Goal: Information Seeking & Learning: Find specific page/section

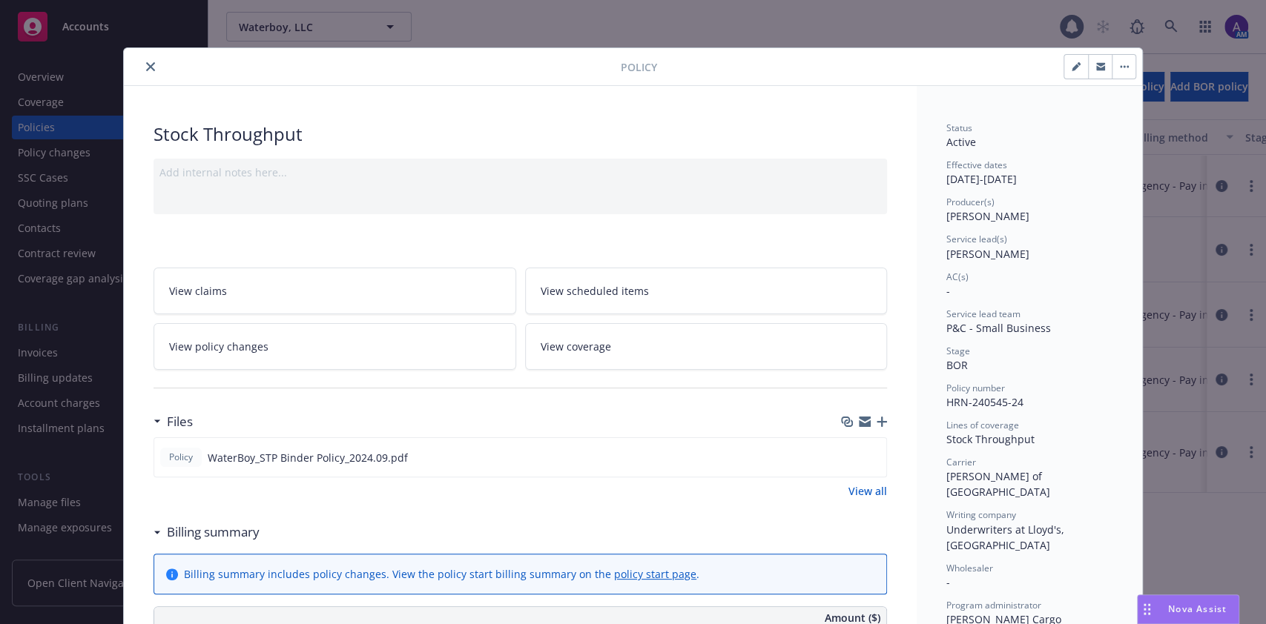
click at [146, 65] on icon "close" at bounding box center [150, 66] width 9 height 9
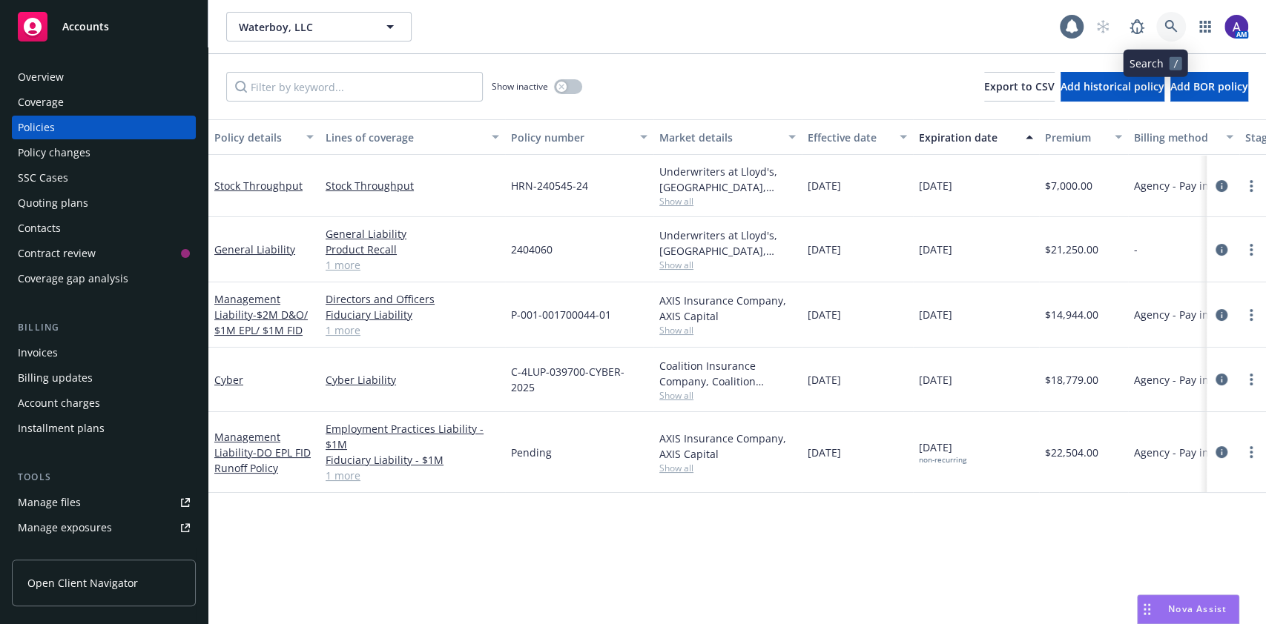
click at [1164, 26] on icon at bounding box center [1170, 26] width 13 height 13
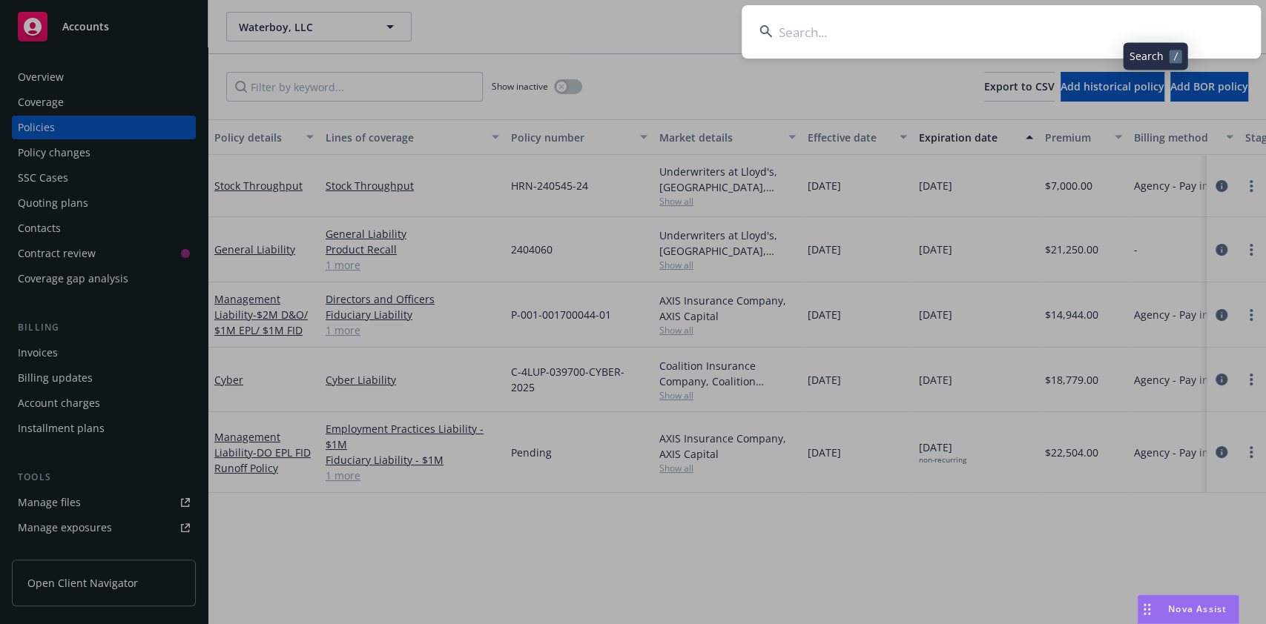
click at [1078, 32] on input at bounding box center [1001, 31] width 519 height 53
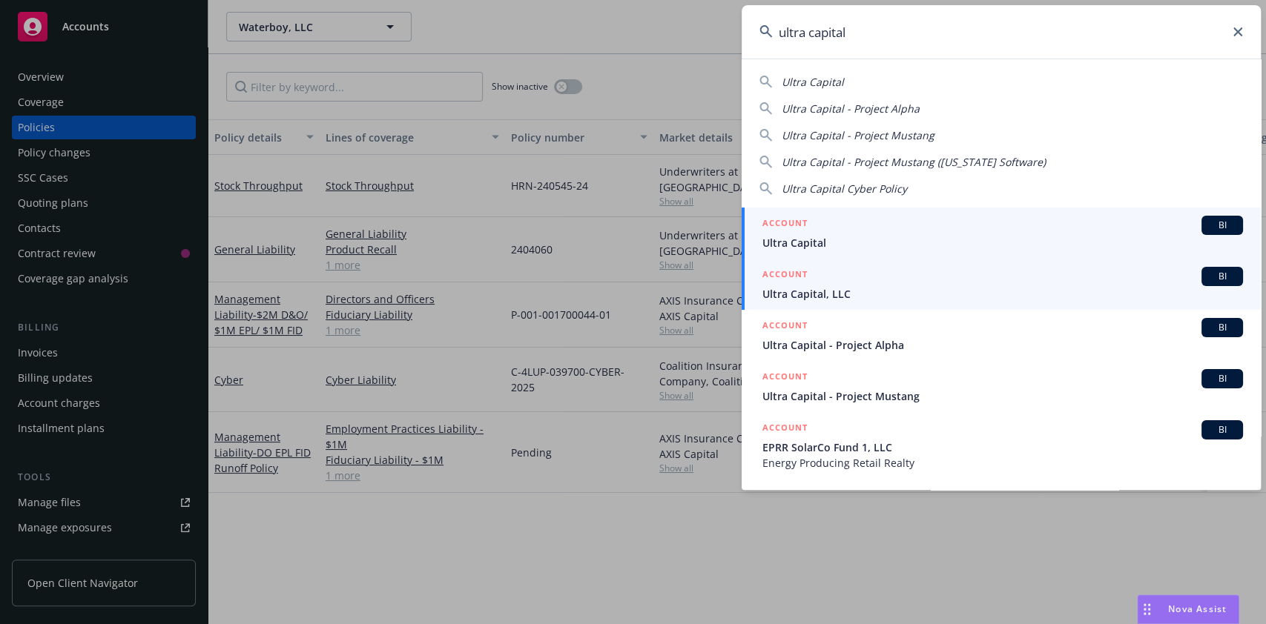
type input "ultra capital"
click at [904, 288] on span "Ultra Capital, LLC" at bounding box center [1002, 294] width 481 height 16
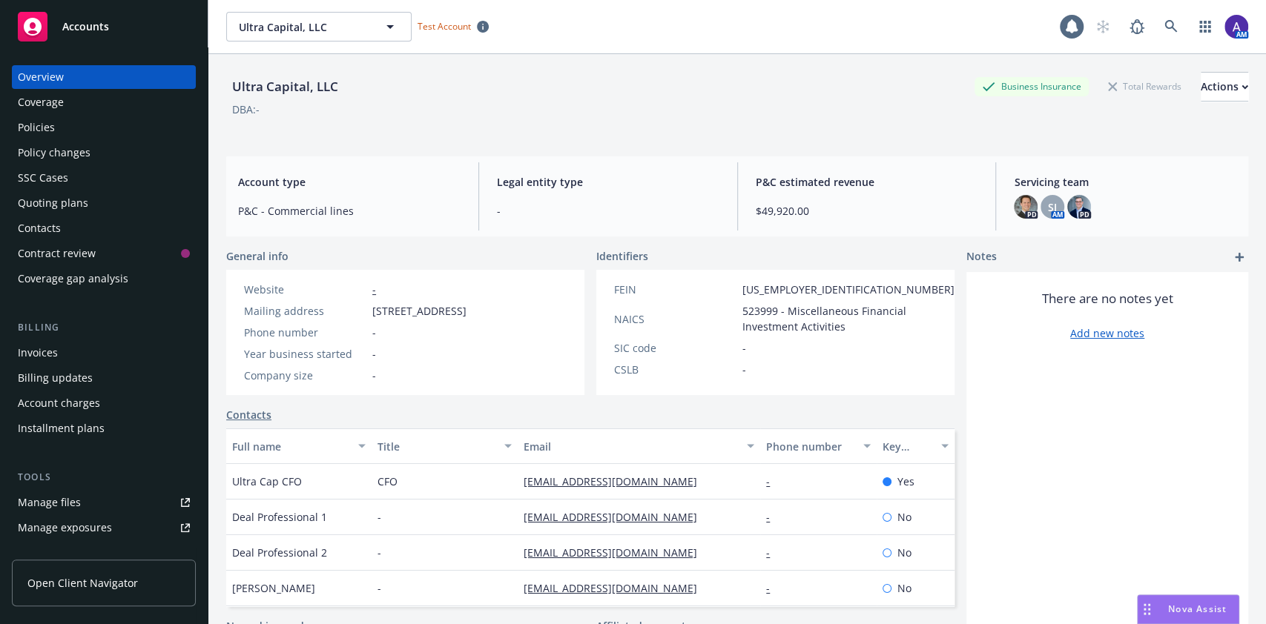
click at [80, 122] on div "Policies" at bounding box center [104, 128] width 172 height 24
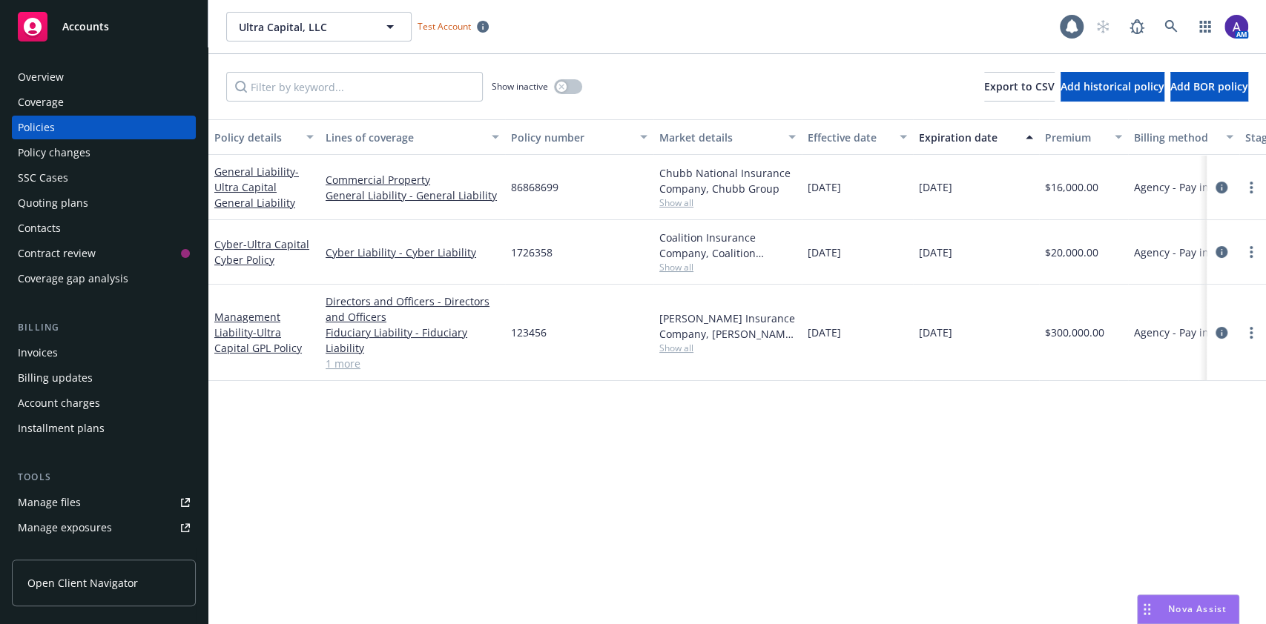
click at [102, 227] on div "Contacts" at bounding box center [104, 229] width 172 height 24
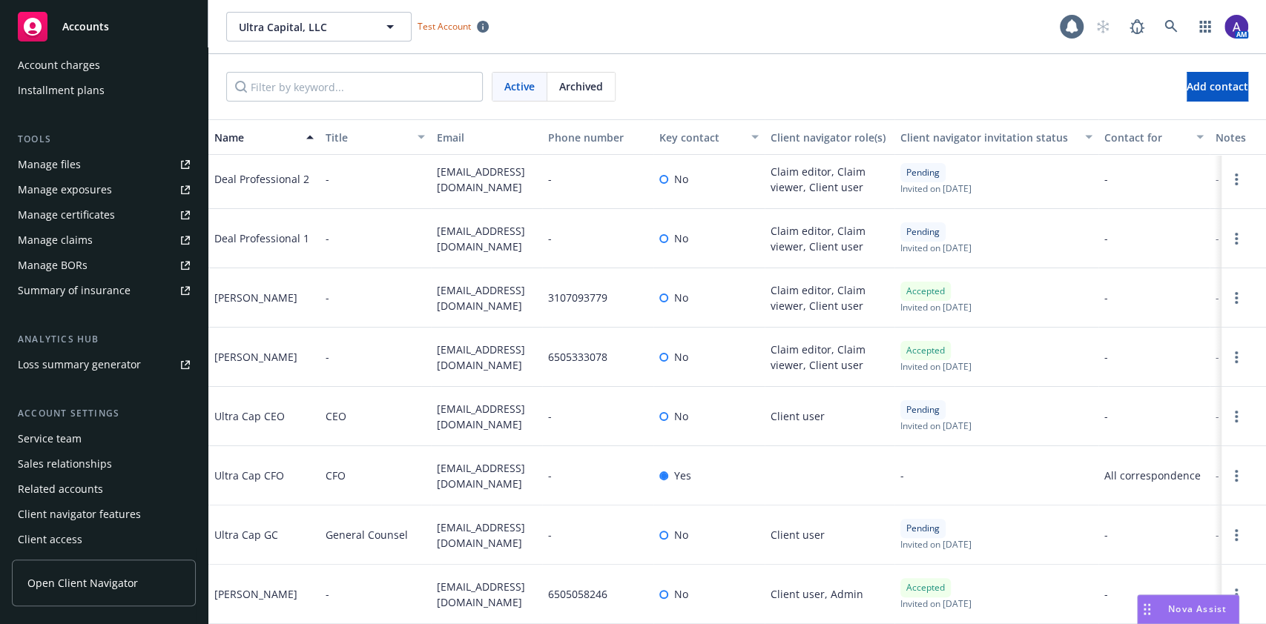
scroll to position [342, 0]
click at [110, 576] on span "Open Client Navigator" at bounding box center [82, 583] width 110 height 16
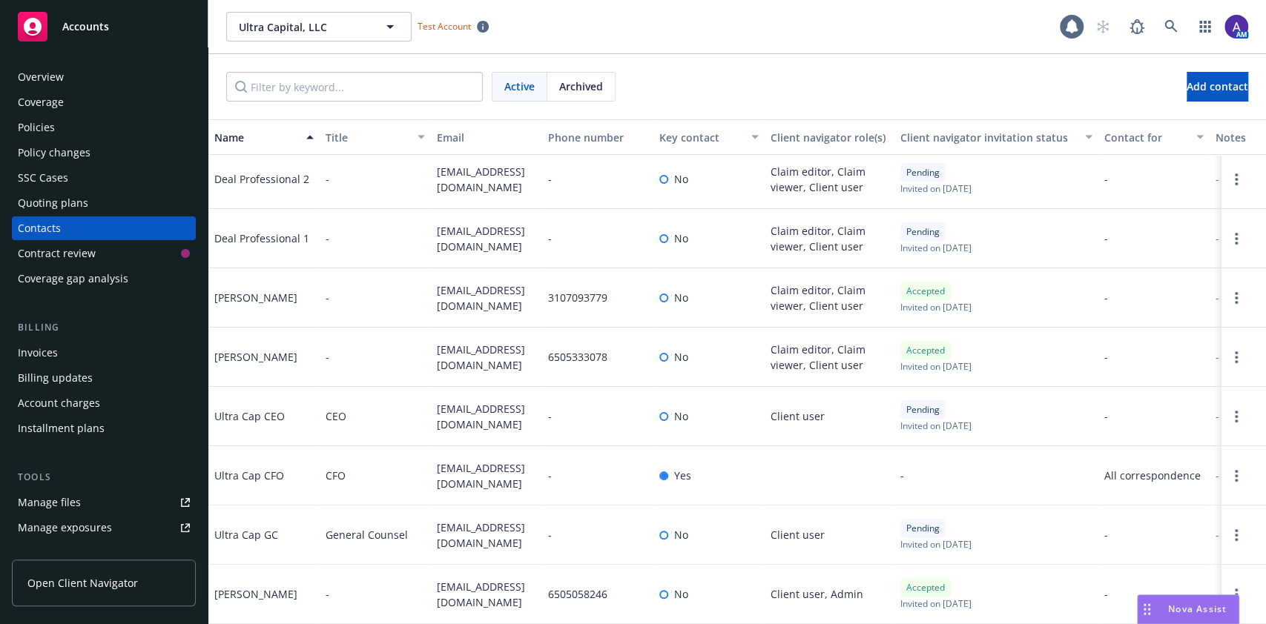
click at [47, 128] on div "Policies" at bounding box center [36, 128] width 37 height 24
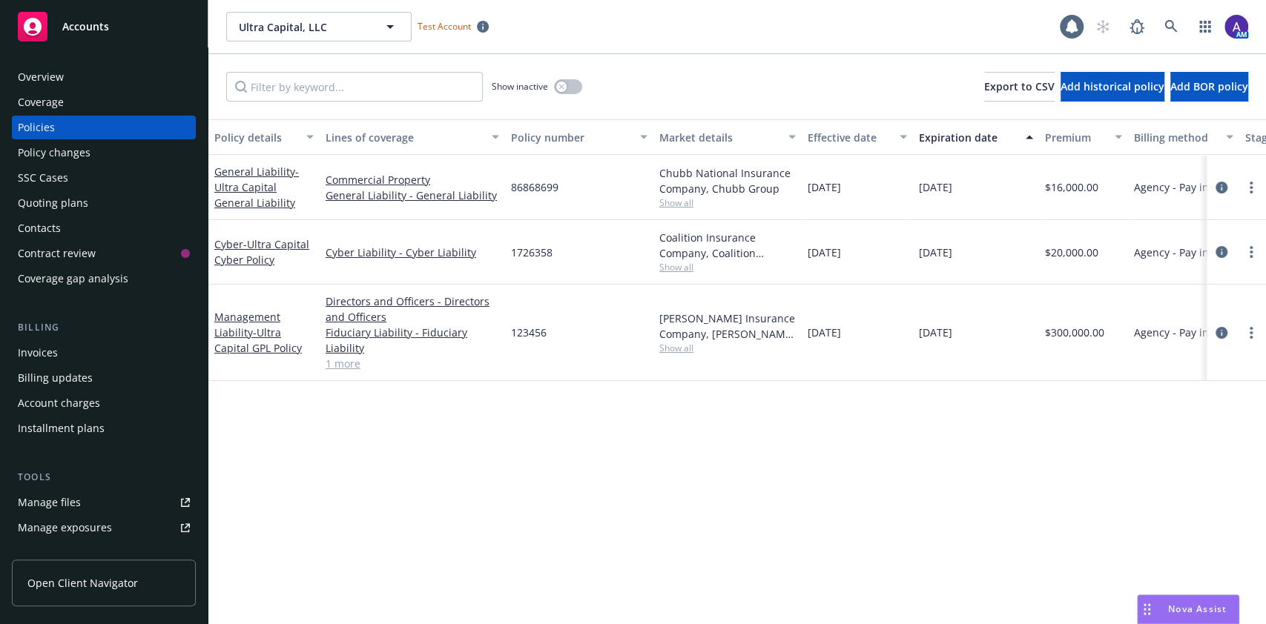
click at [48, 74] on div "Overview" at bounding box center [41, 77] width 46 height 24
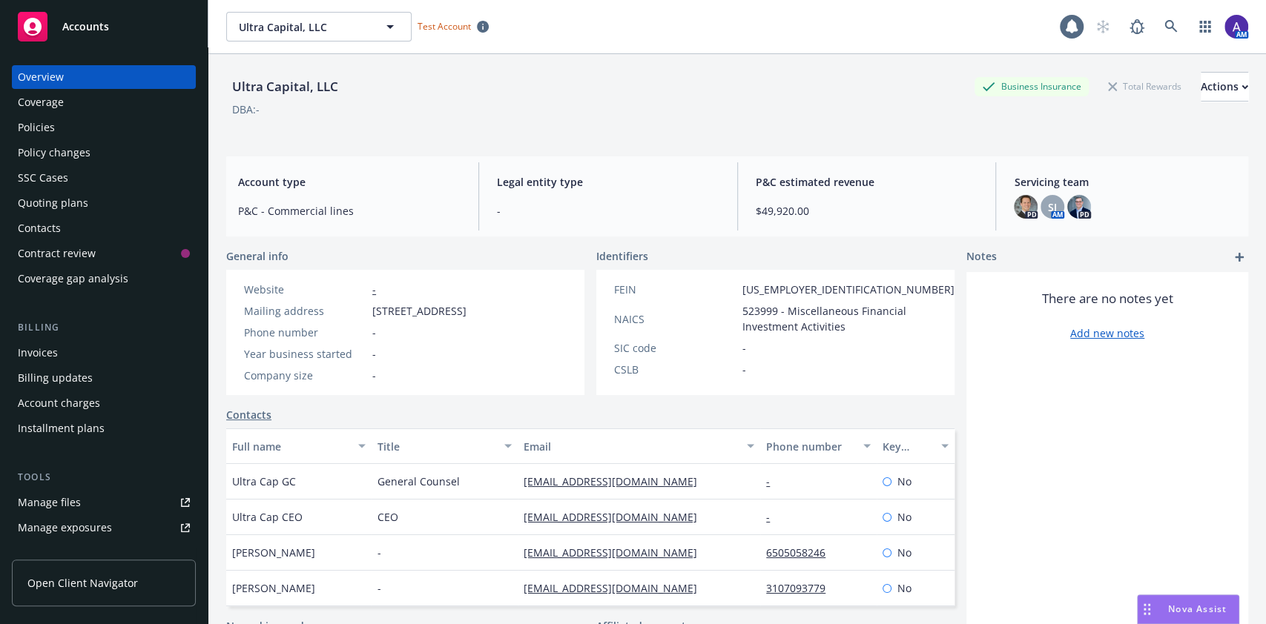
scroll to position [188, 0]
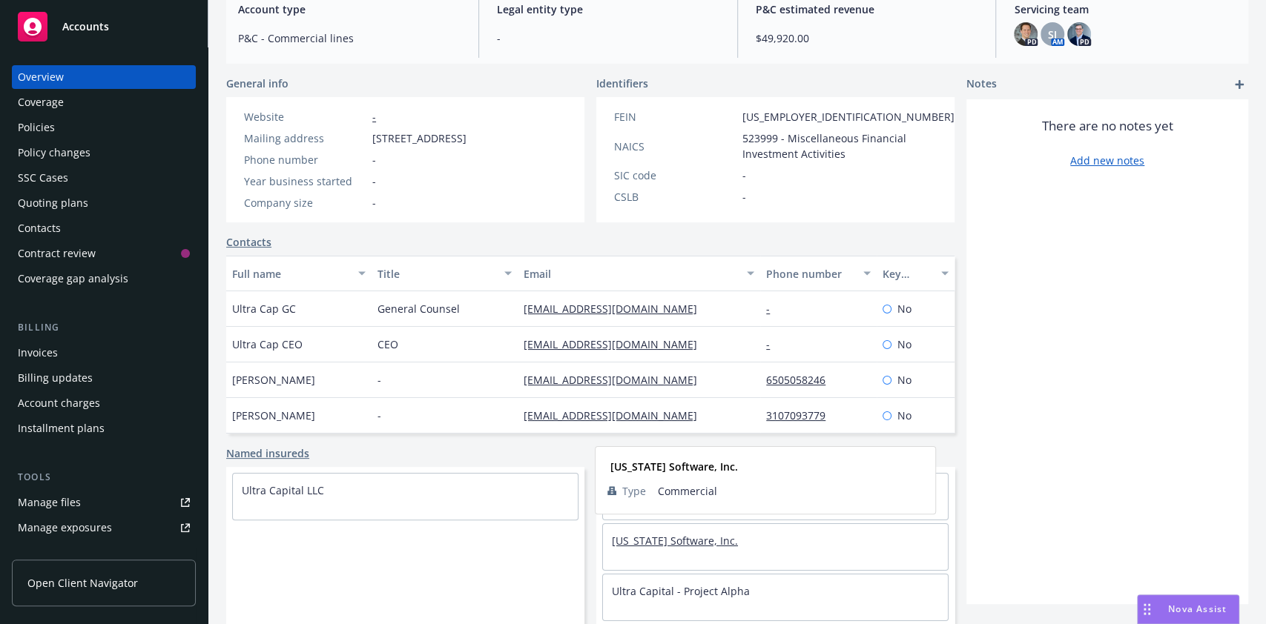
click at [676, 537] on link "Montana Software, Inc." at bounding box center [675, 541] width 126 height 14
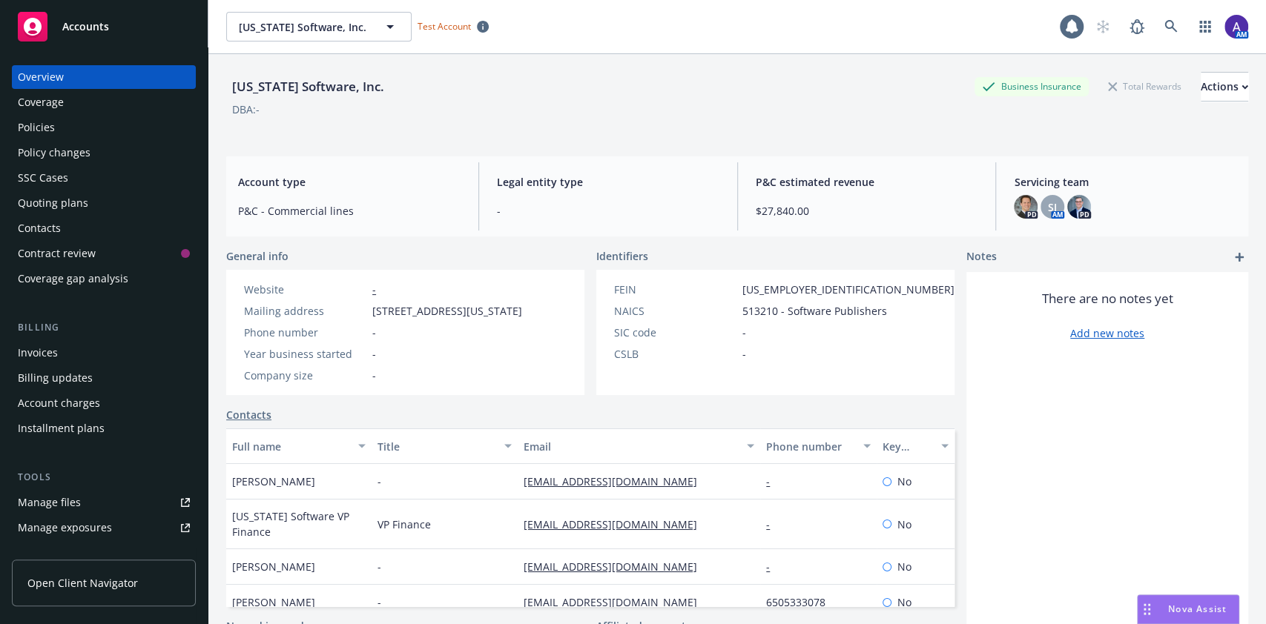
click at [103, 578] on span "Open Client Navigator" at bounding box center [82, 583] width 110 height 16
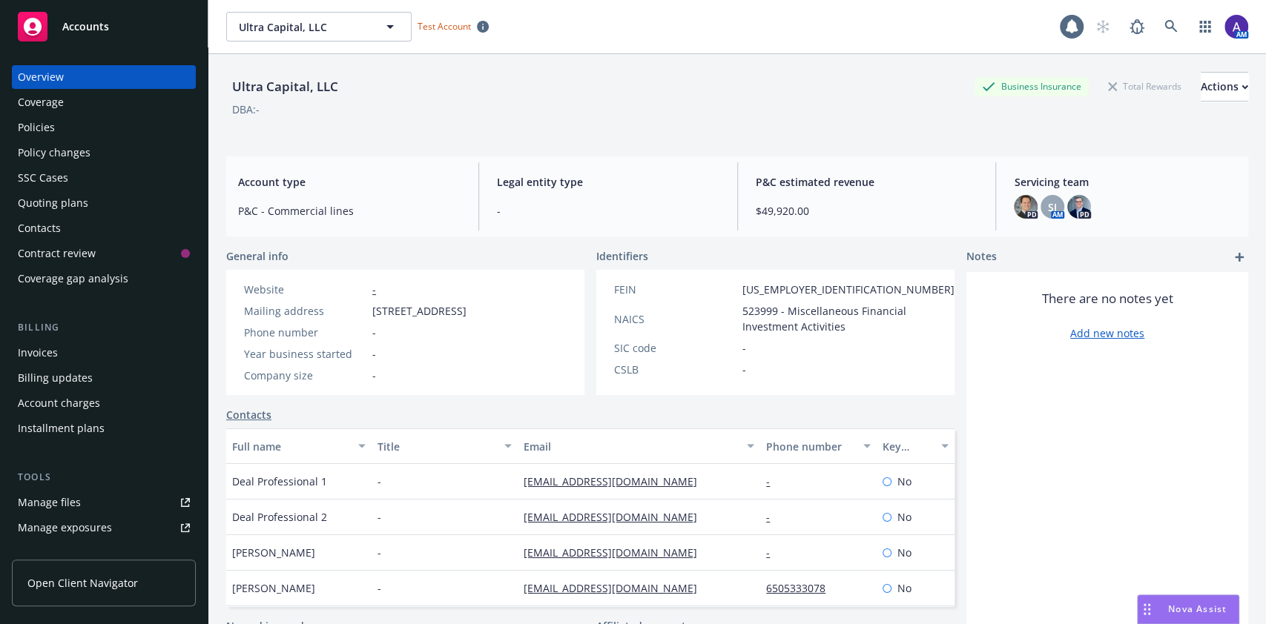
scroll to position [188, 0]
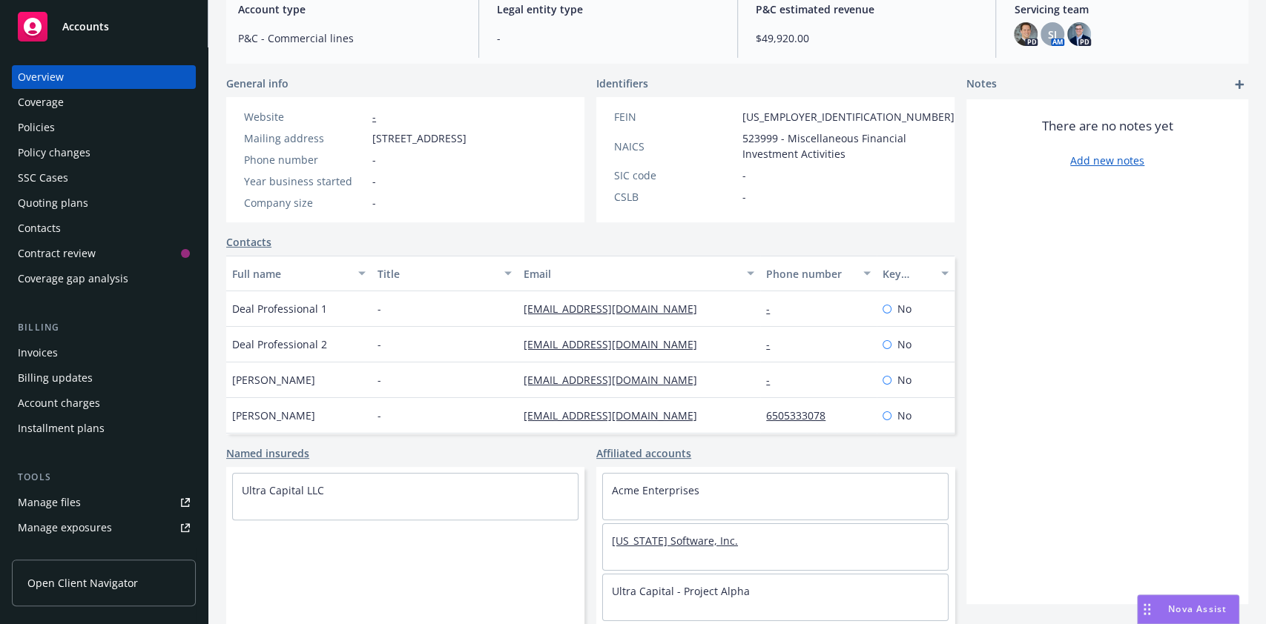
click at [651, 537] on link "Montana Software, Inc." at bounding box center [675, 541] width 126 height 14
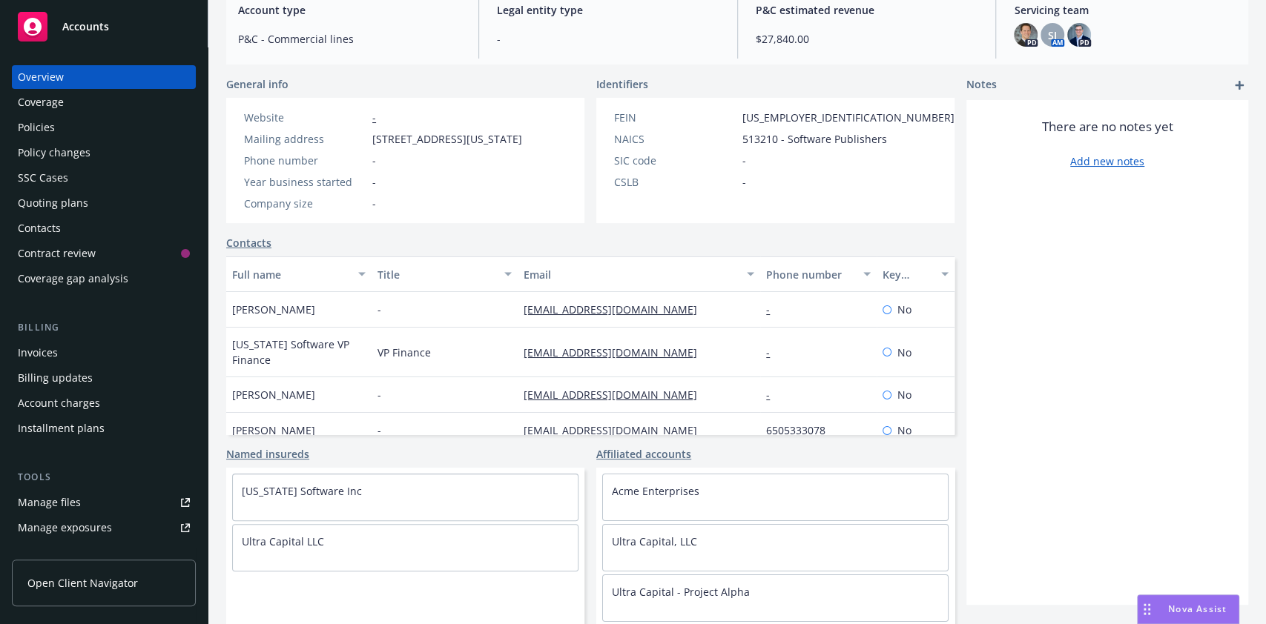
scroll to position [342, 0]
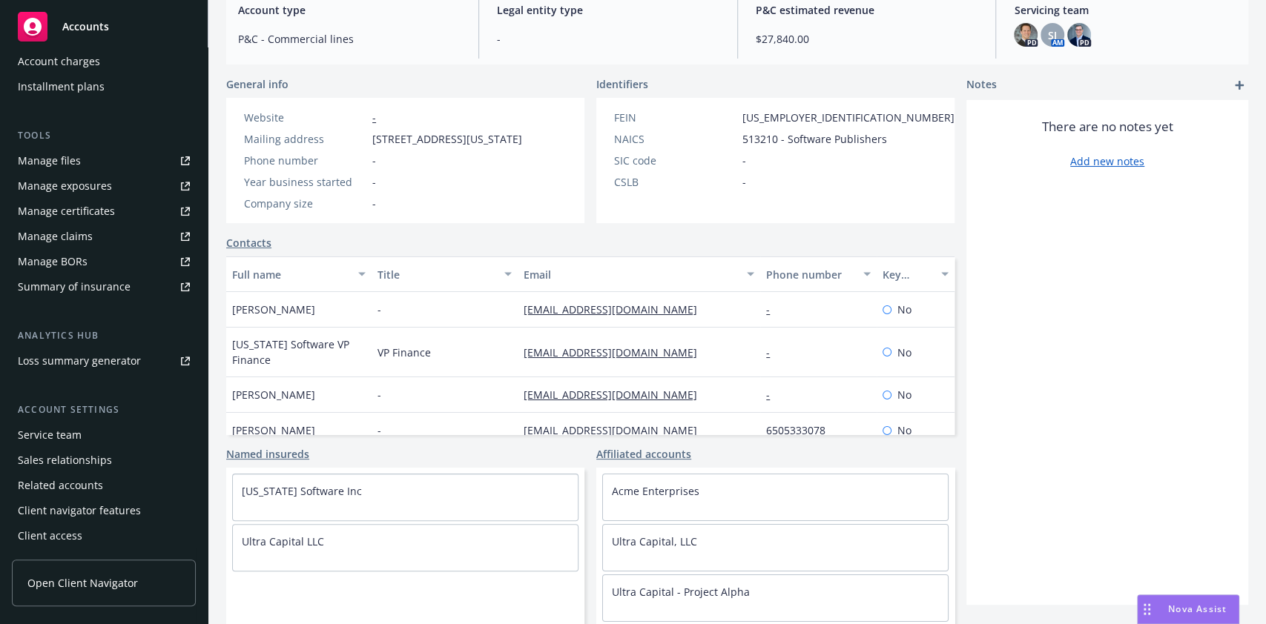
click at [75, 511] on div "Client navigator features" at bounding box center [79, 511] width 123 height 24
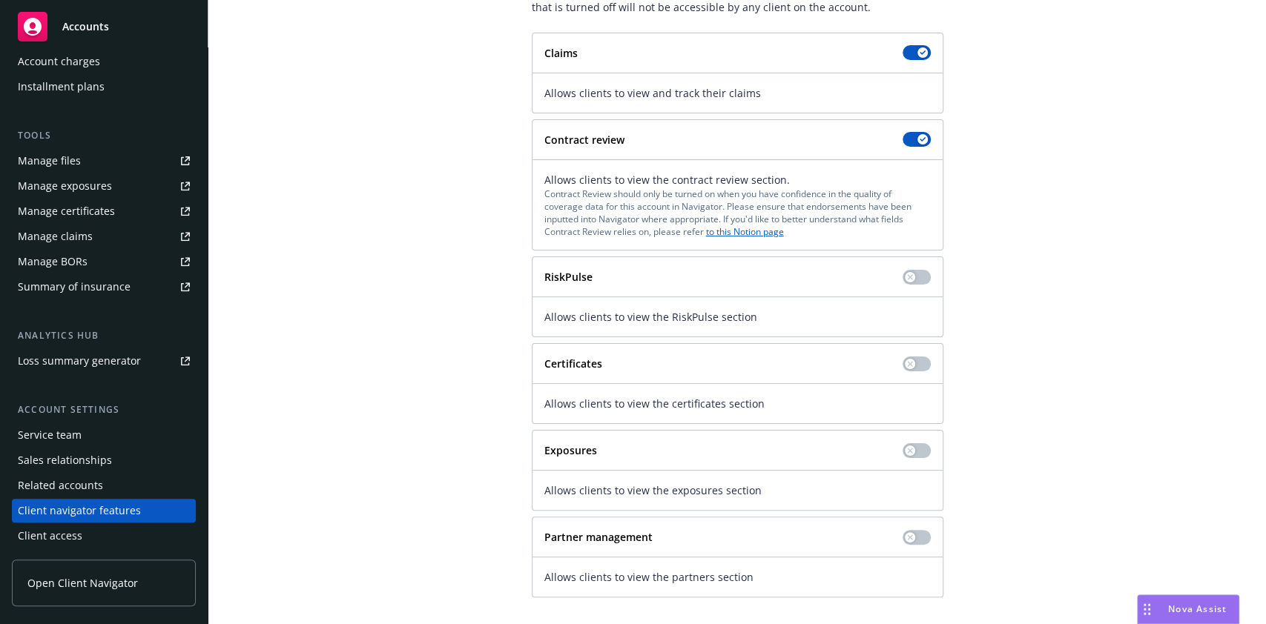
scroll to position [150, 0]
click at [908, 359] on button "button" at bounding box center [916, 363] width 28 height 15
click at [916, 272] on button "button" at bounding box center [916, 276] width 28 height 15
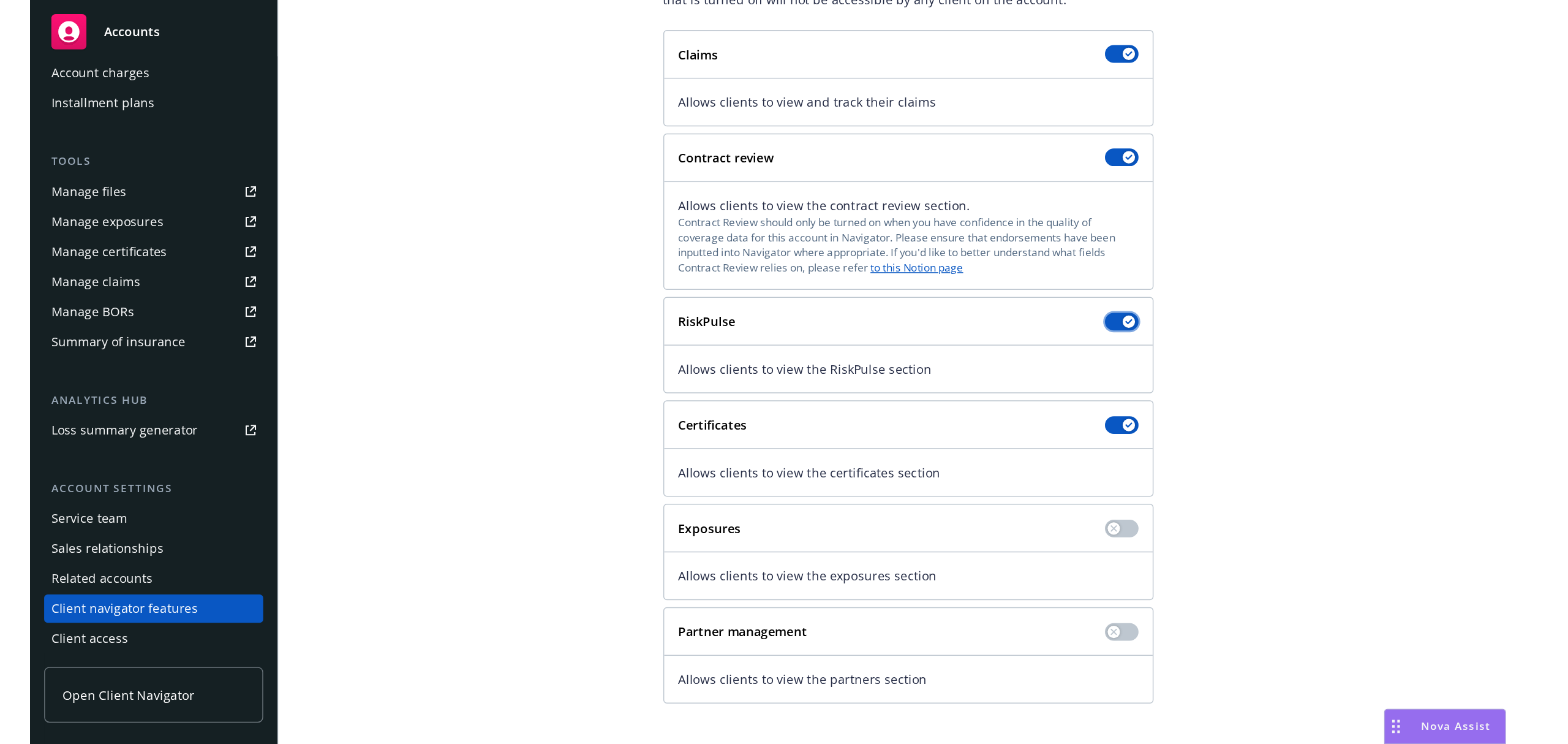
scroll to position [0, 0]
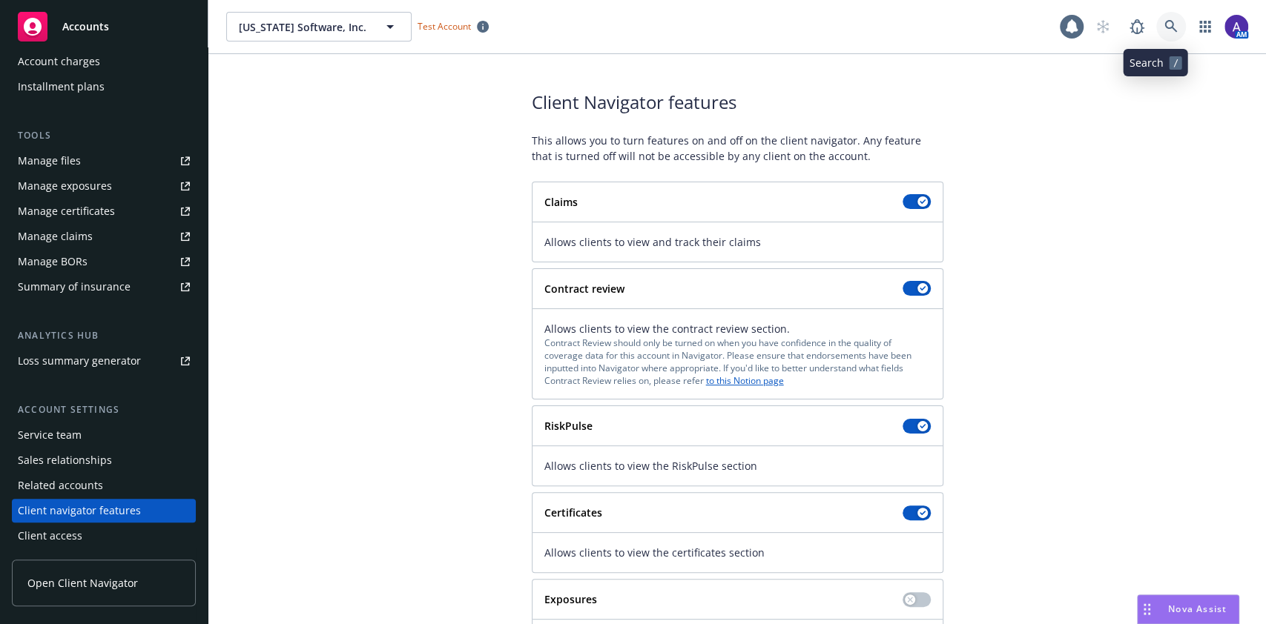
click at [1156, 16] on link at bounding box center [1171, 27] width 30 height 30
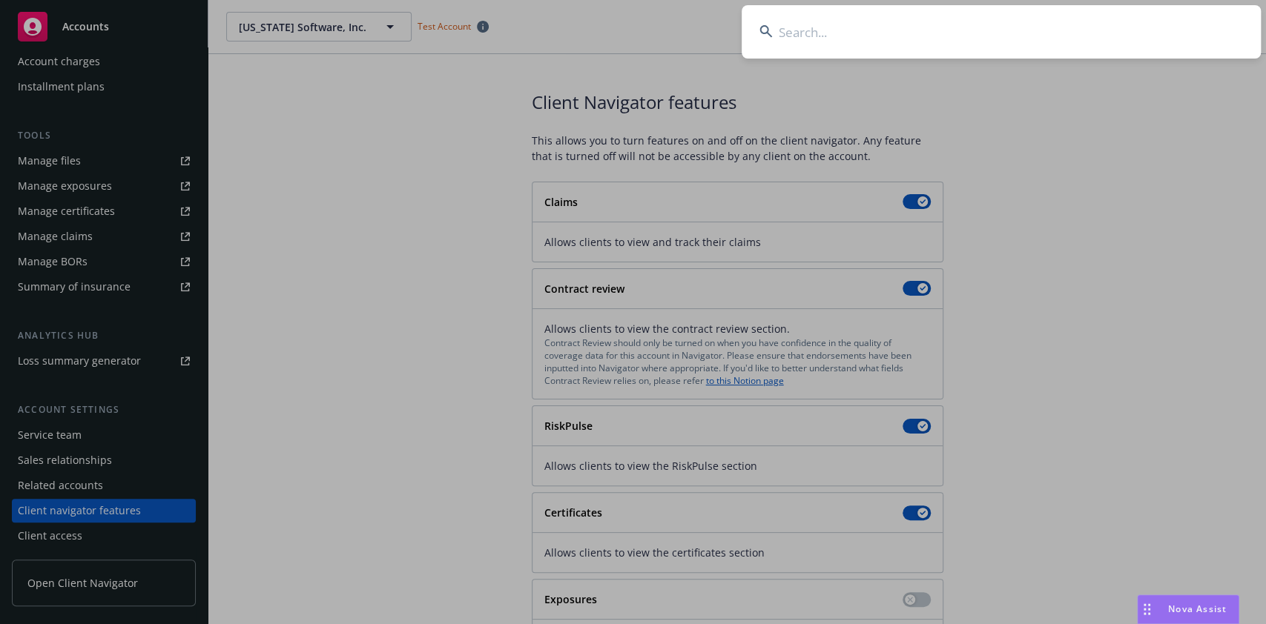
click at [1120, 26] on input at bounding box center [1001, 31] width 519 height 53
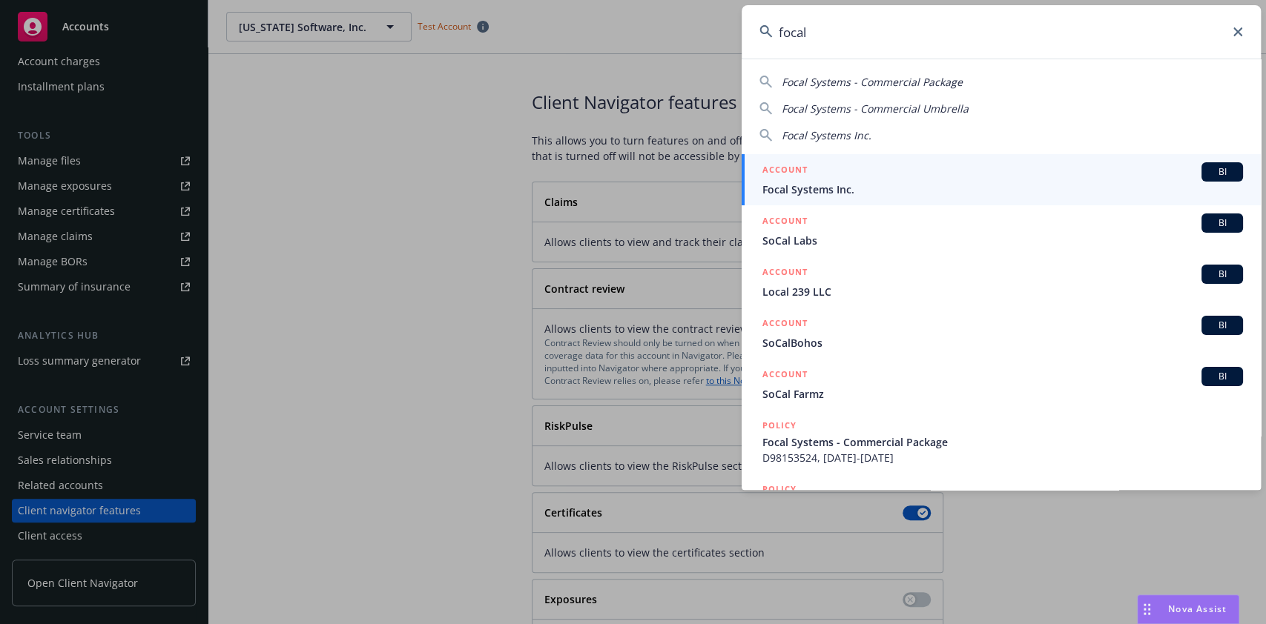
type input "focal"
click at [885, 176] on div "ACCOUNT BI" at bounding box center [1002, 171] width 481 height 19
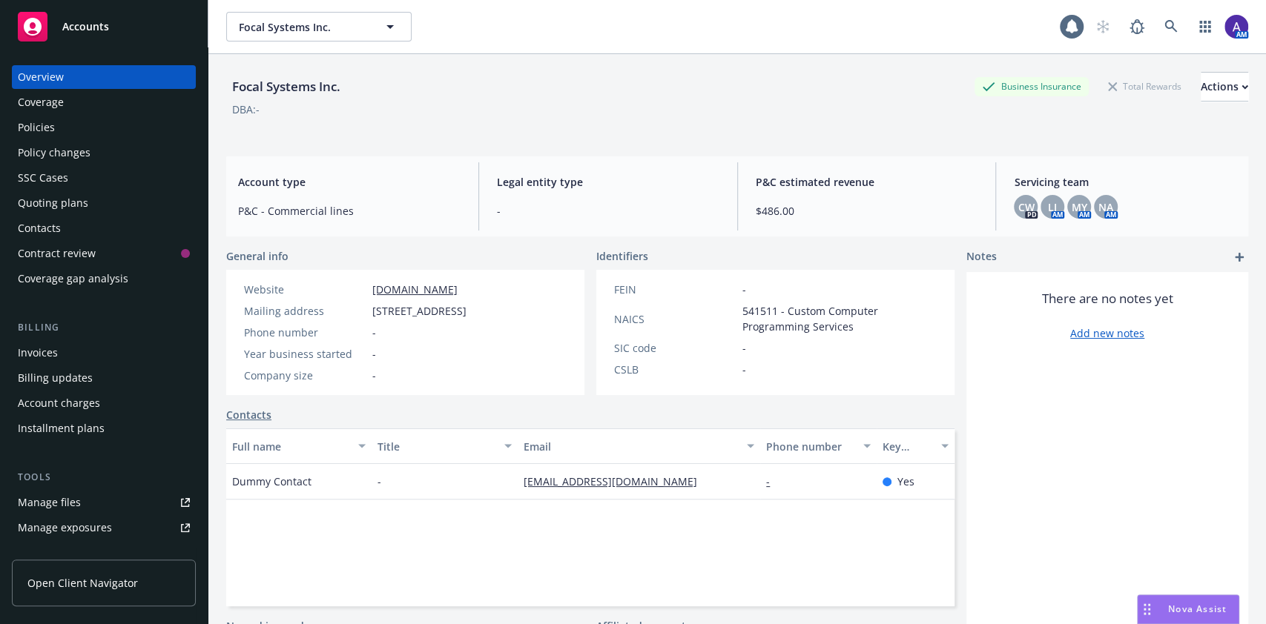
click at [65, 136] on div "Policies" at bounding box center [104, 128] width 172 height 24
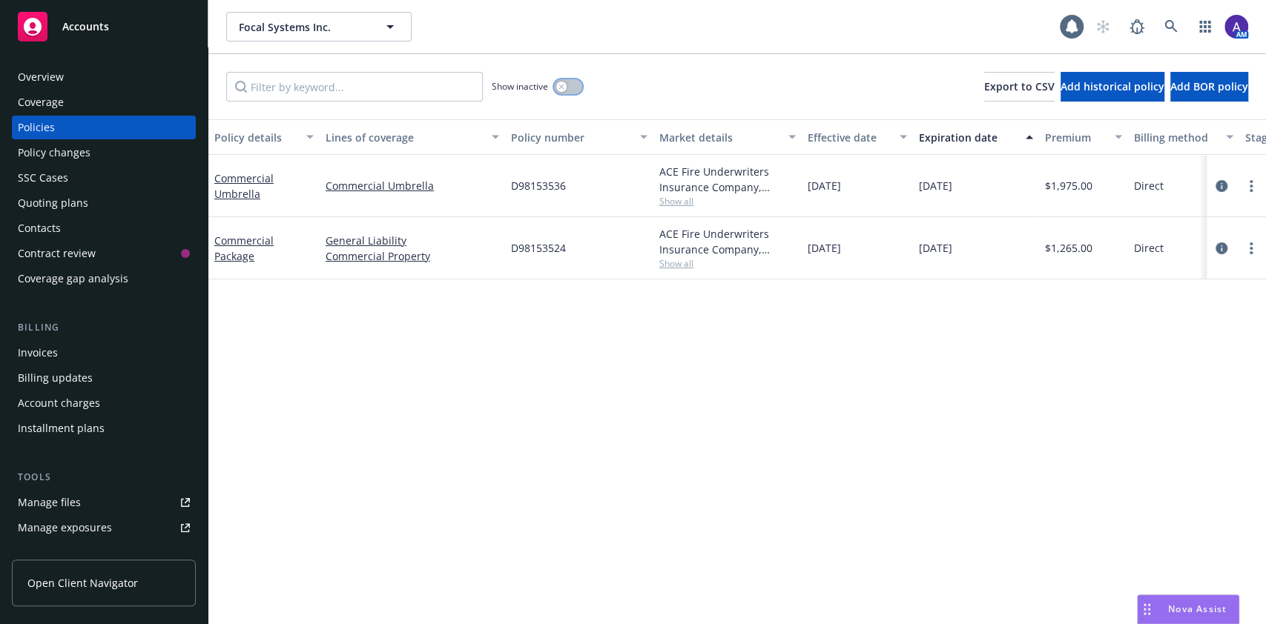
click at [559, 84] on icon "button" at bounding box center [561, 87] width 6 height 6
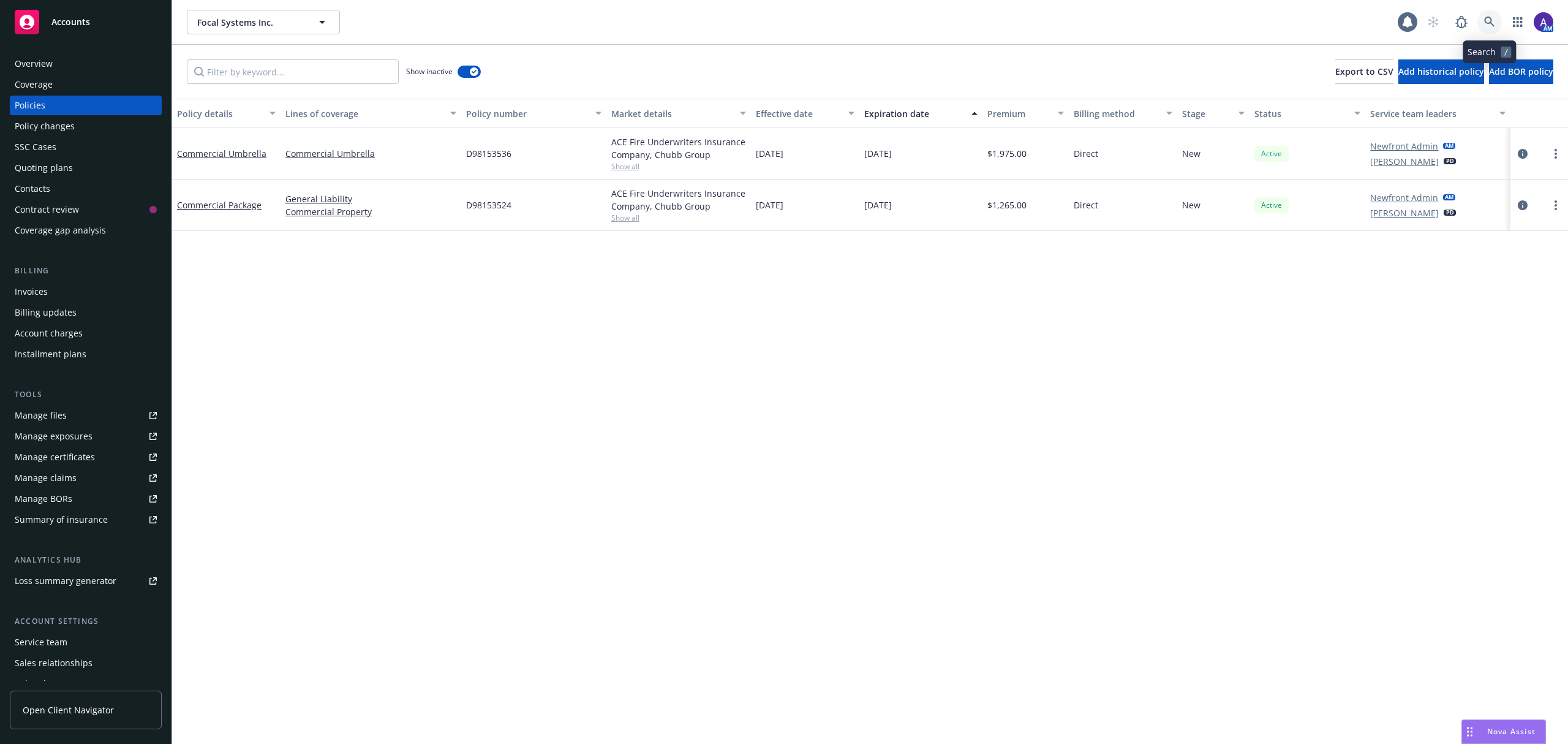
click at [1045, 25] on icon at bounding box center [1490, 21] width 11 height 11
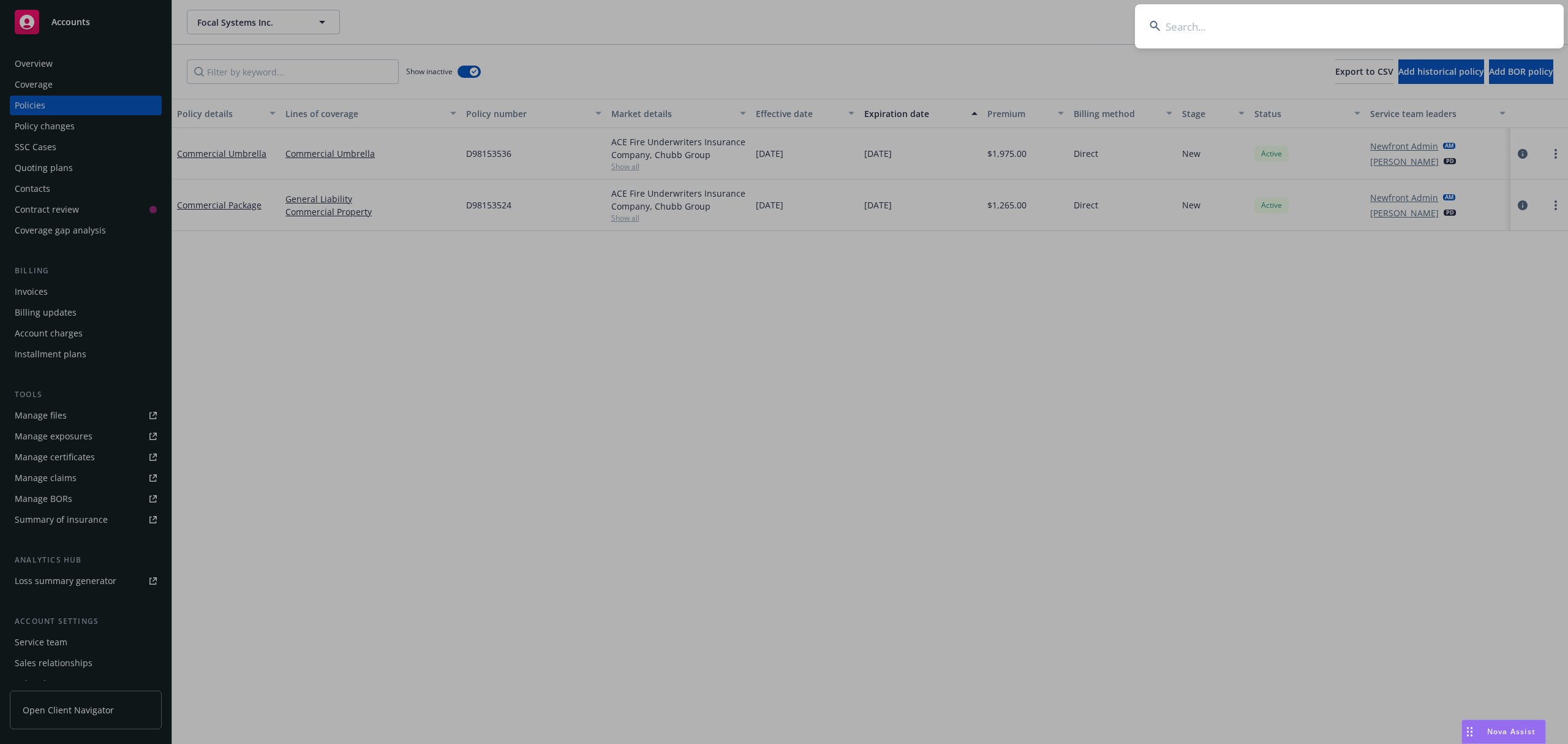
click at [1045, 45] on input at bounding box center [1349, 26] width 429 height 44
click at [1045, 36] on input at bounding box center [1349, 26] width 429 height 44
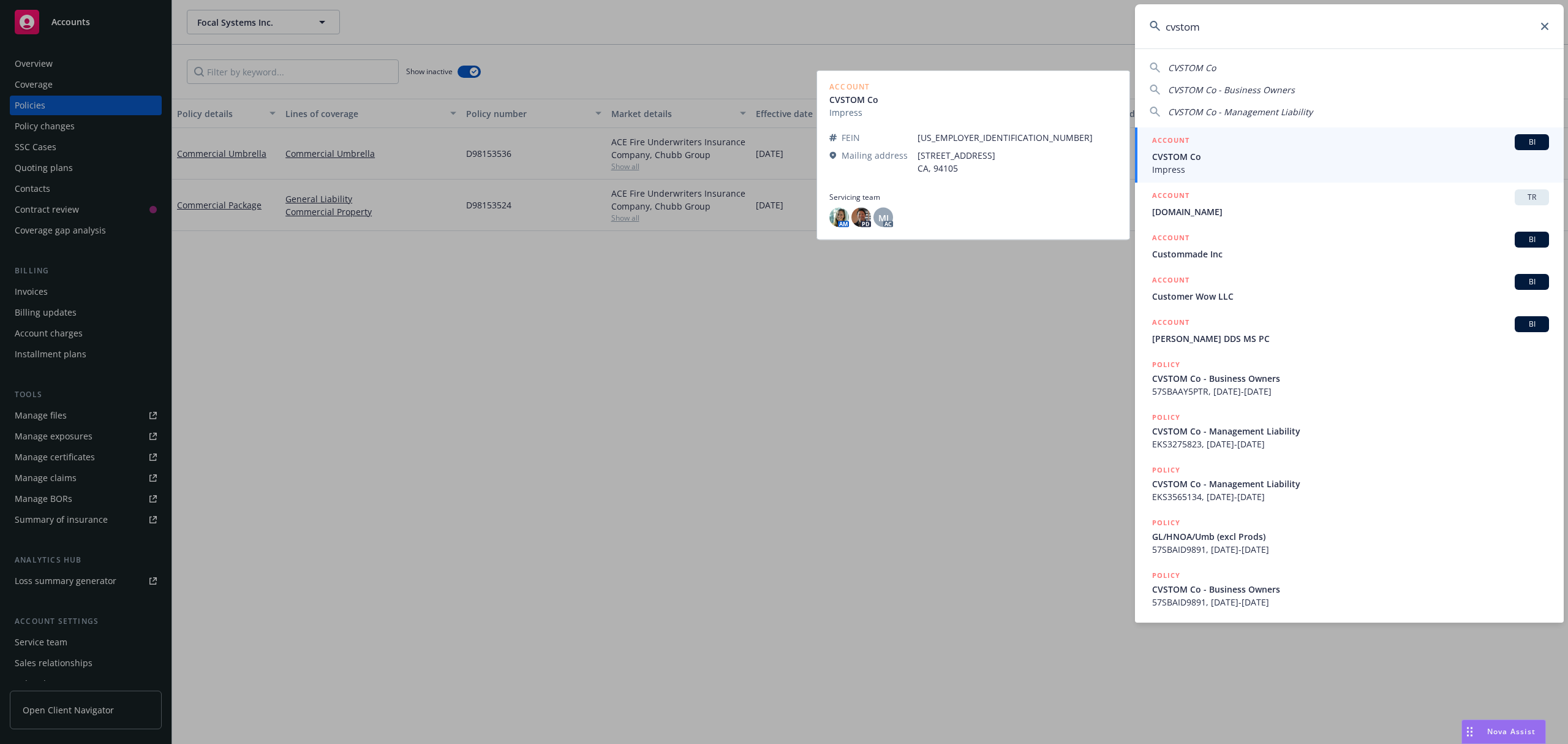
type input "cvstom"
click at [1045, 143] on div "ACCOUNT BI" at bounding box center [1351, 141] width 397 height 16
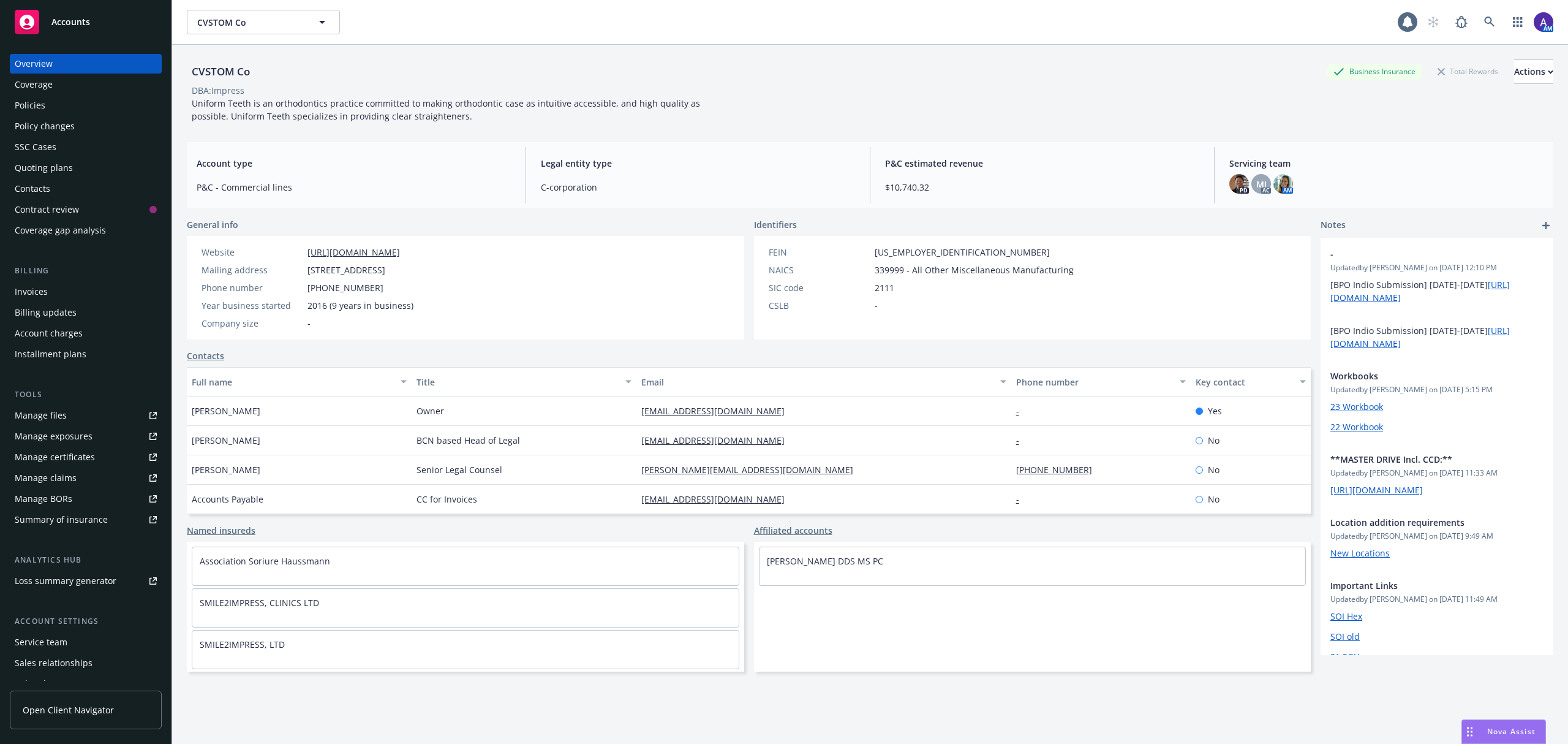
click at [36, 104] on div "Policies" at bounding box center [30, 106] width 31 height 20
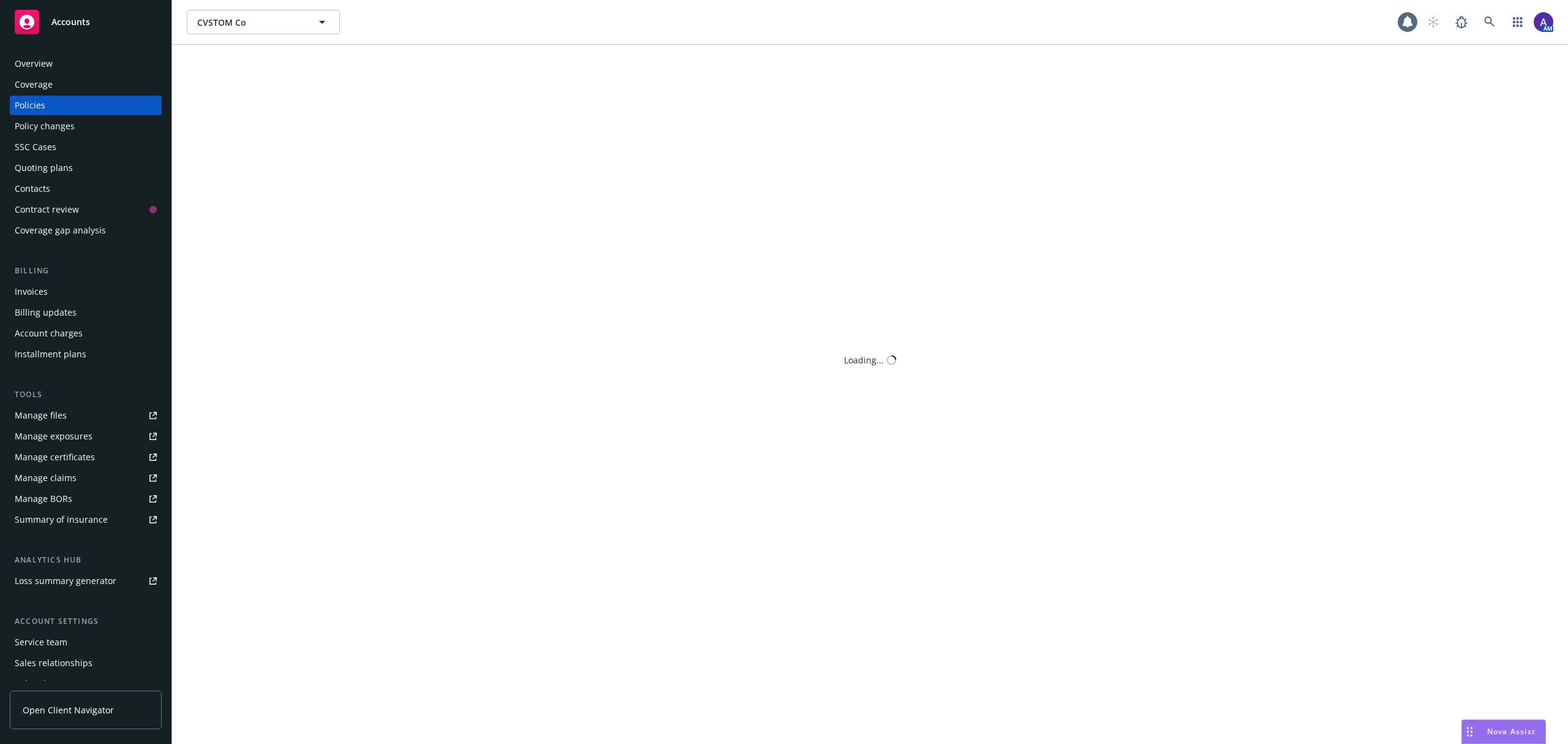
click at [36, 104] on div "Policies" at bounding box center [30, 106] width 31 height 20
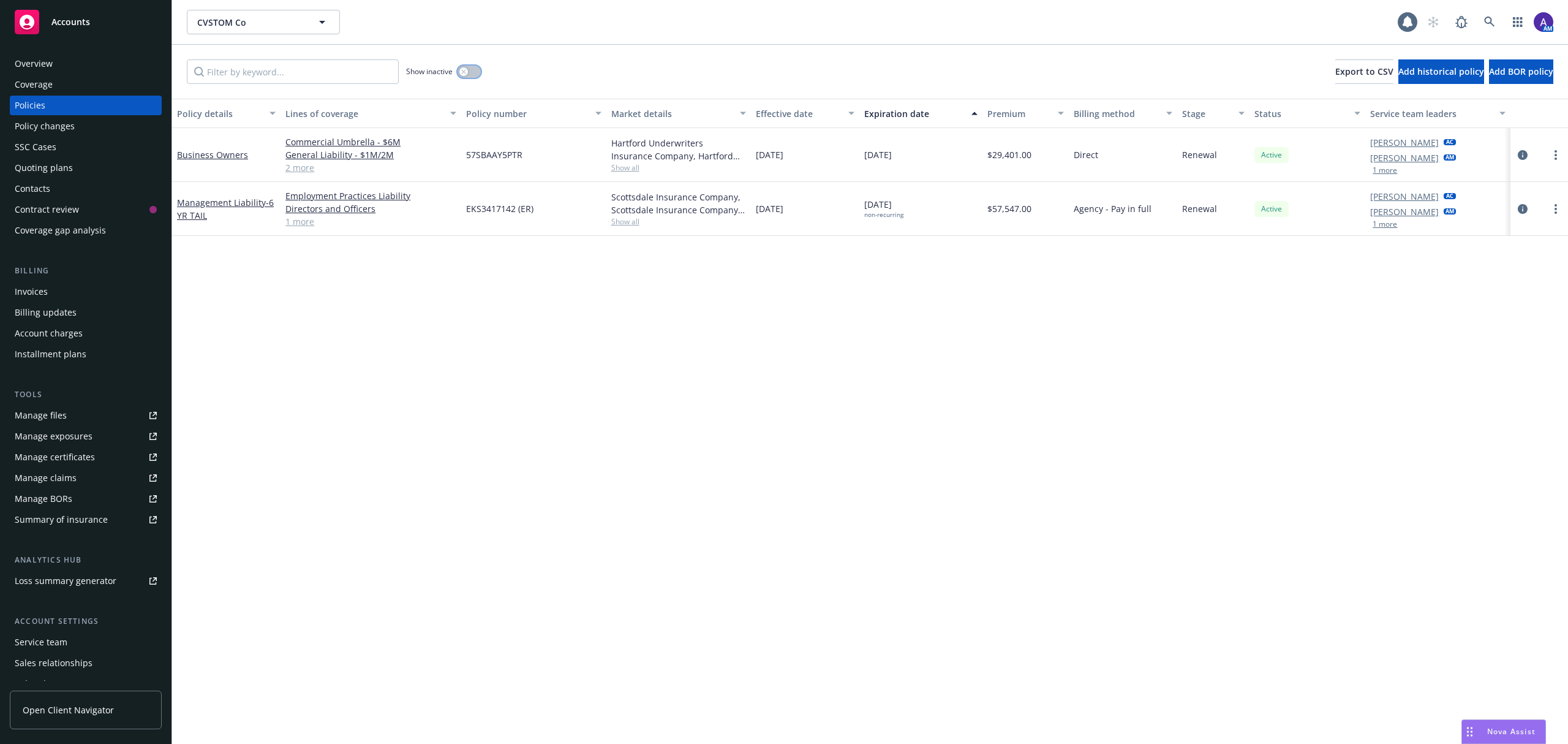
click at [463, 69] on div "button" at bounding box center [463, 72] width 8 height 8
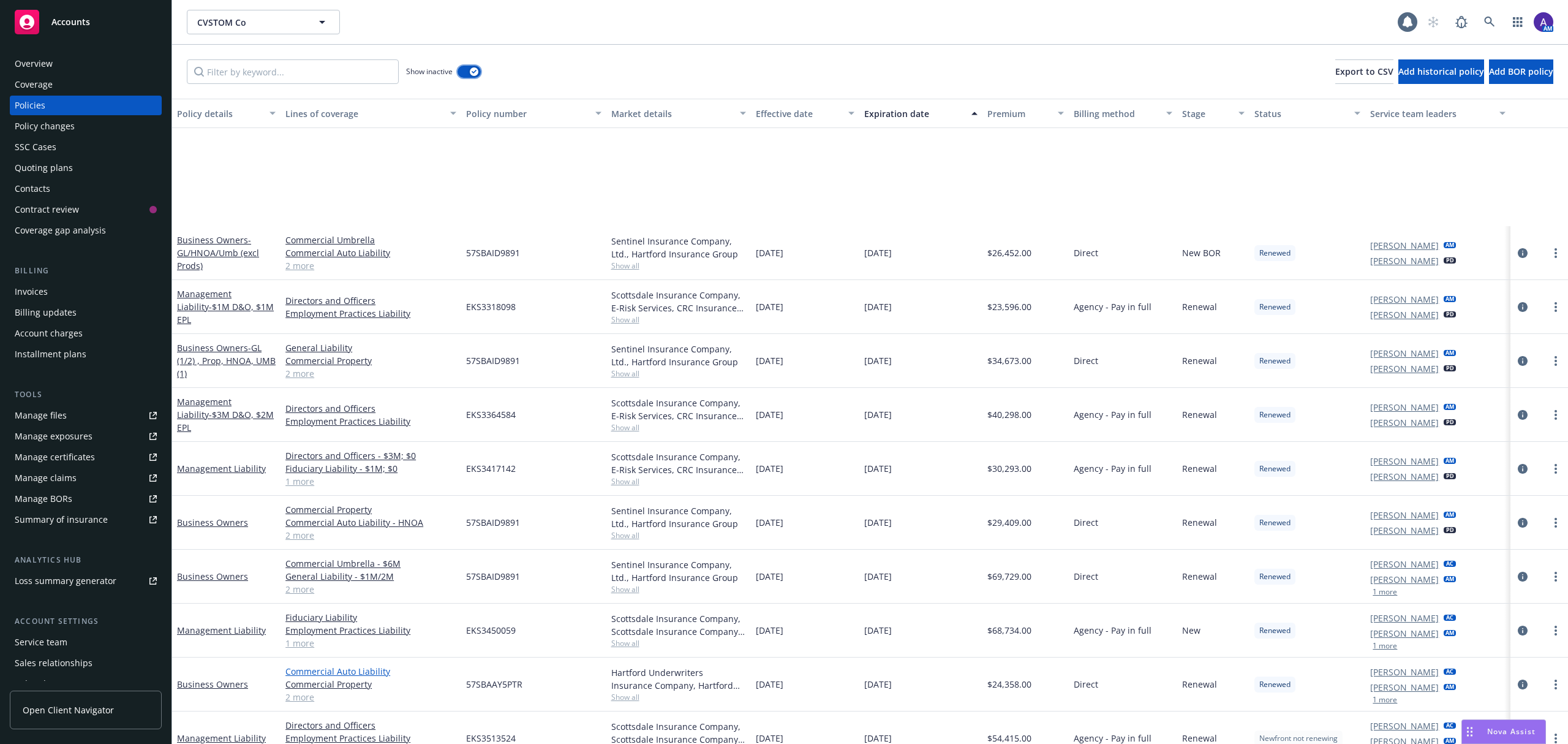
scroll to position [180, 0]
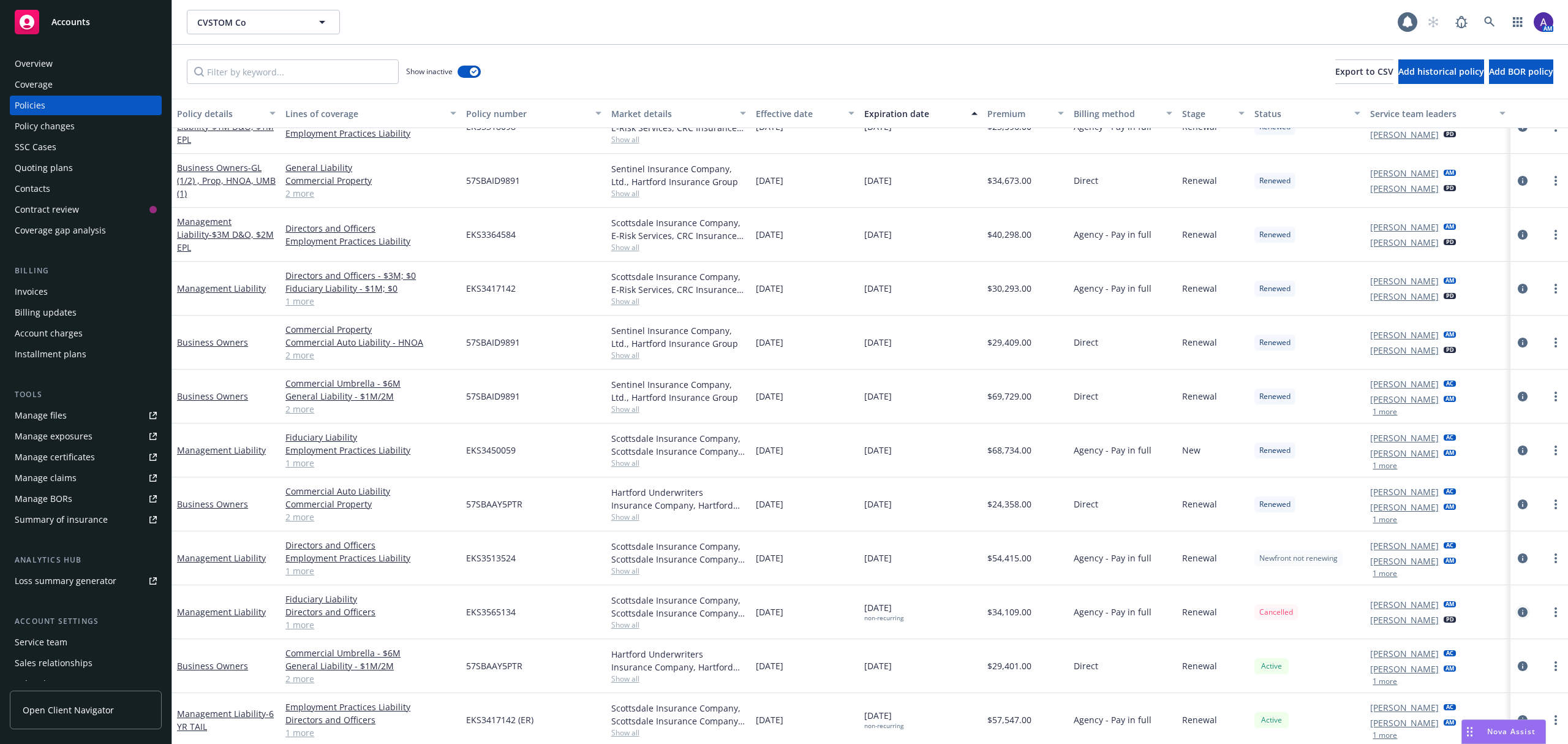
click at [1045, 516] on icon "circleInformation" at bounding box center [1523, 613] width 10 height 10
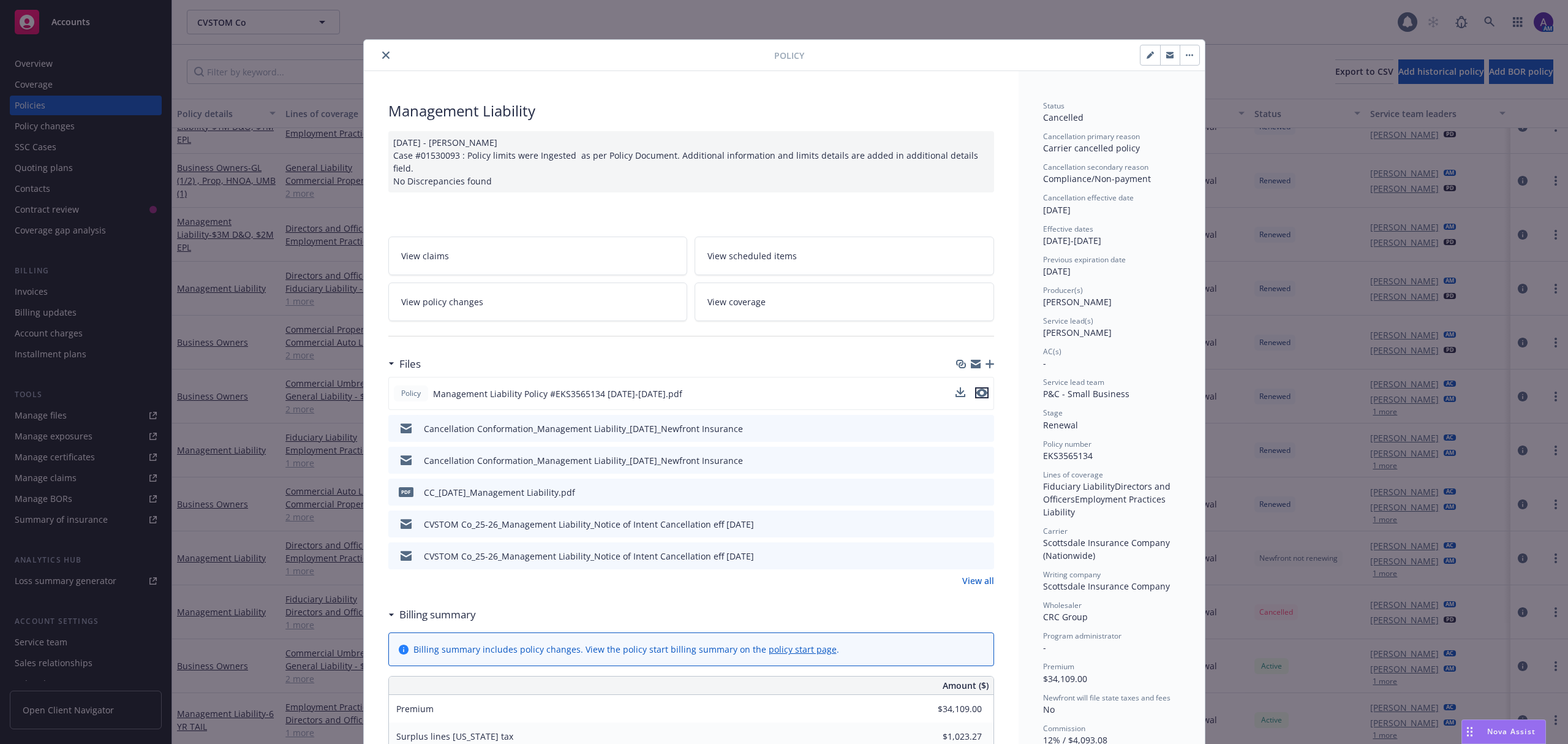
click at [976, 389] on icon "preview file" at bounding box center [981, 393] width 11 height 8
click at [382, 52] on icon "close" at bounding box center [386, 55] width 7 height 7
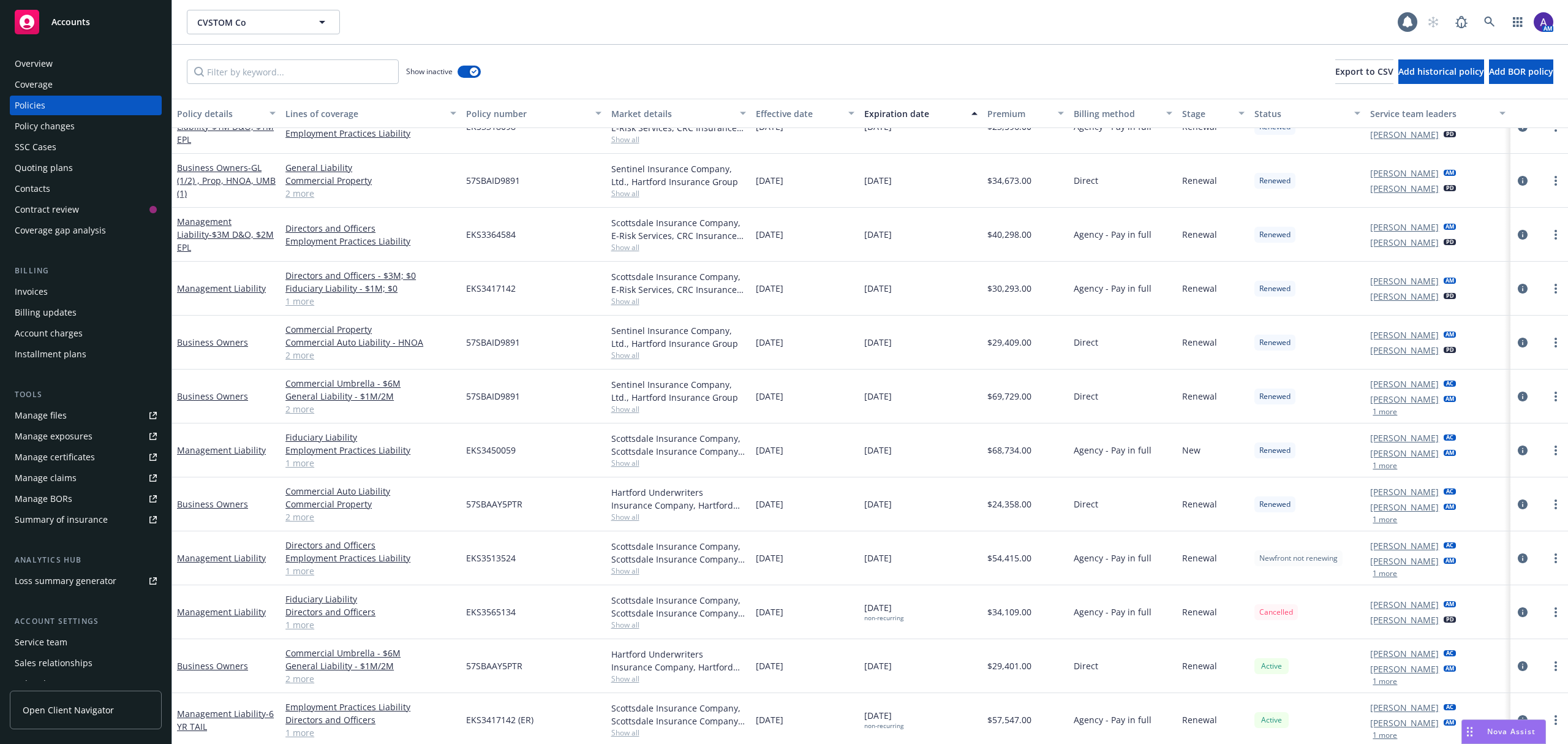
click at [493, 516] on span "EKS3513524" at bounding box center [491, 558] width 50 height 13
copy span "EKS3513524"
click at [69, 293] on div "Invoices" at bounding box center [86, 292] width 142 height 20
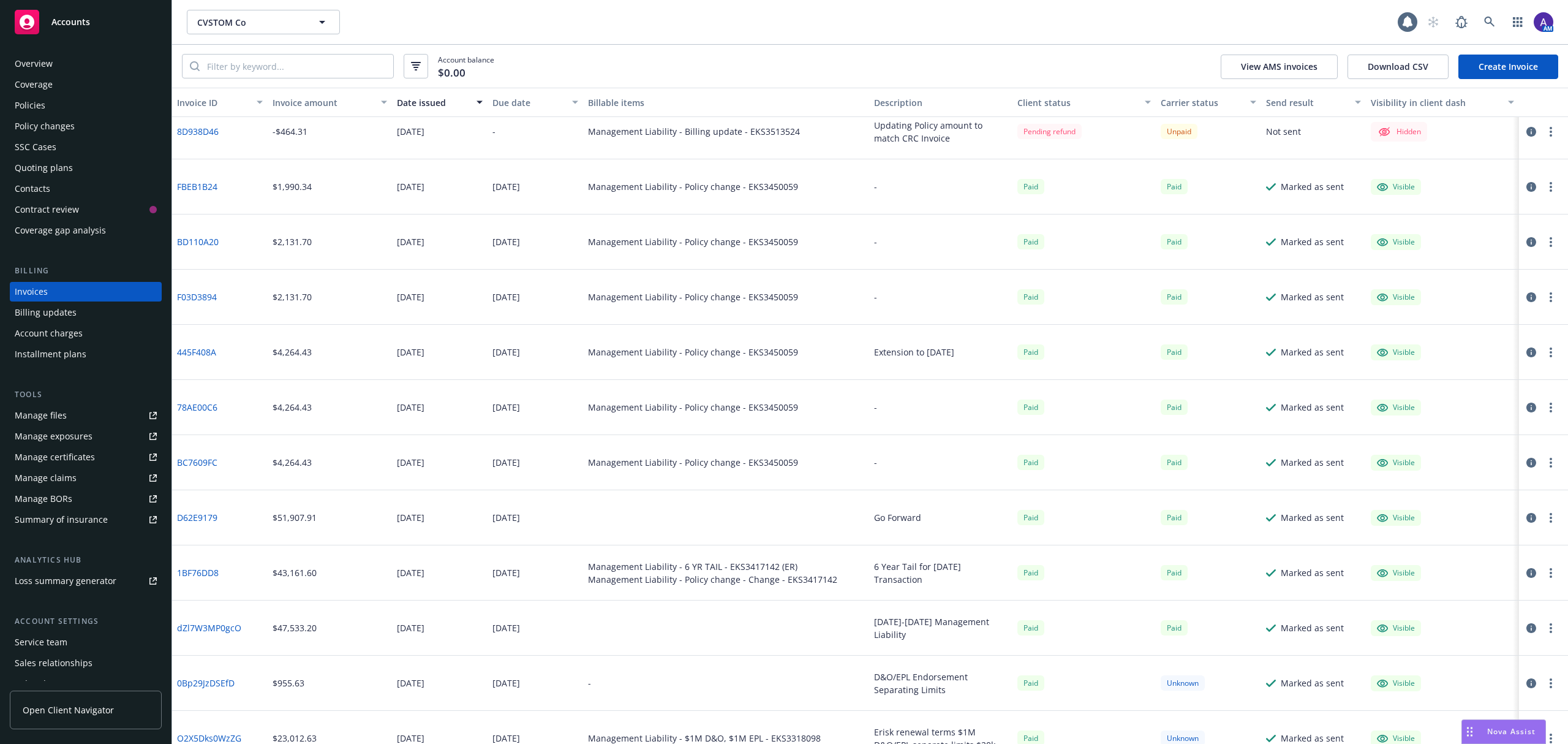
scroll to position [234, 0]
click at [58, 106] on div "Policies" at bounding box center [86, 106] width 142 height 20
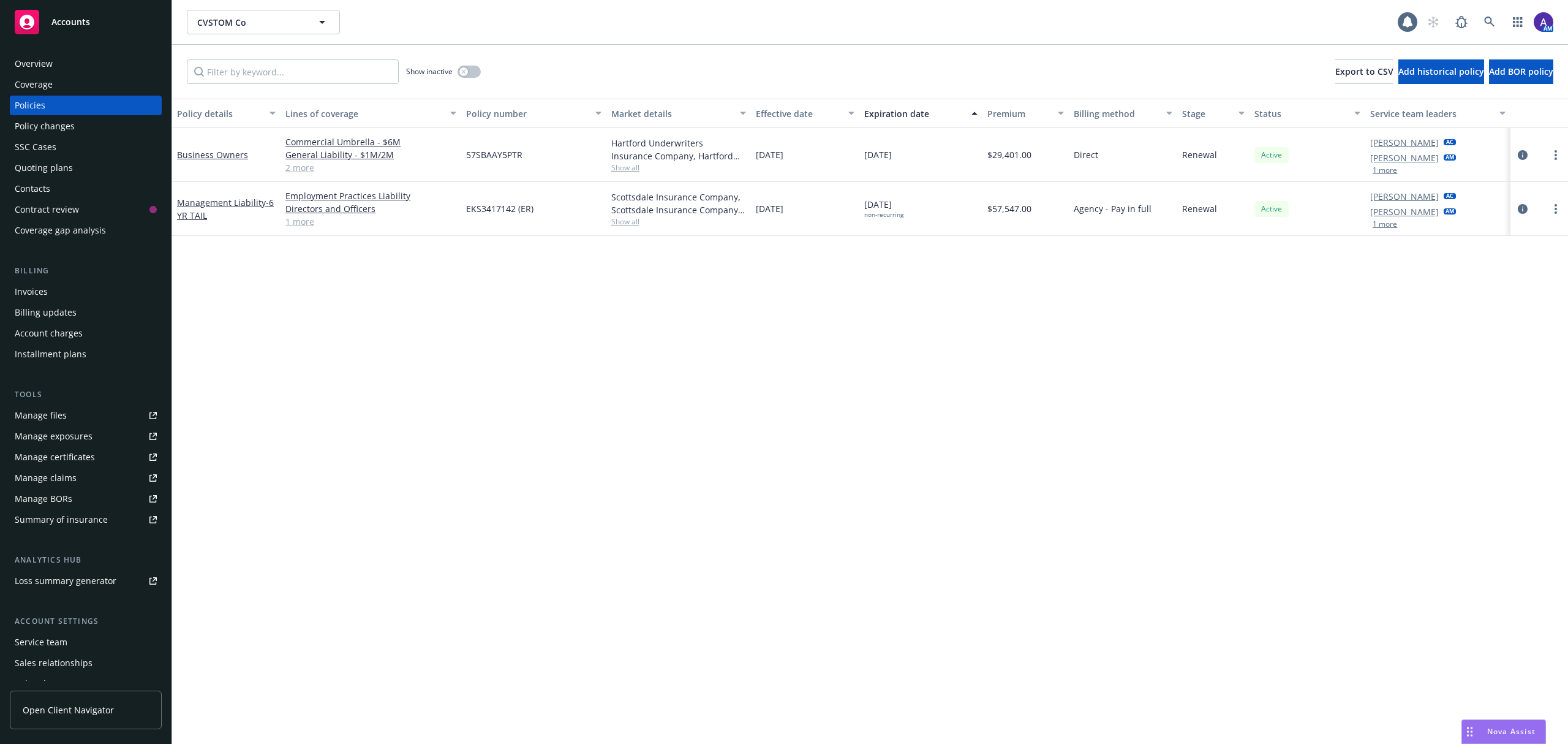
click at [483, 206] on span "EKS3417142 (ER)" at bounding box center [500, 209] width 68 height 13
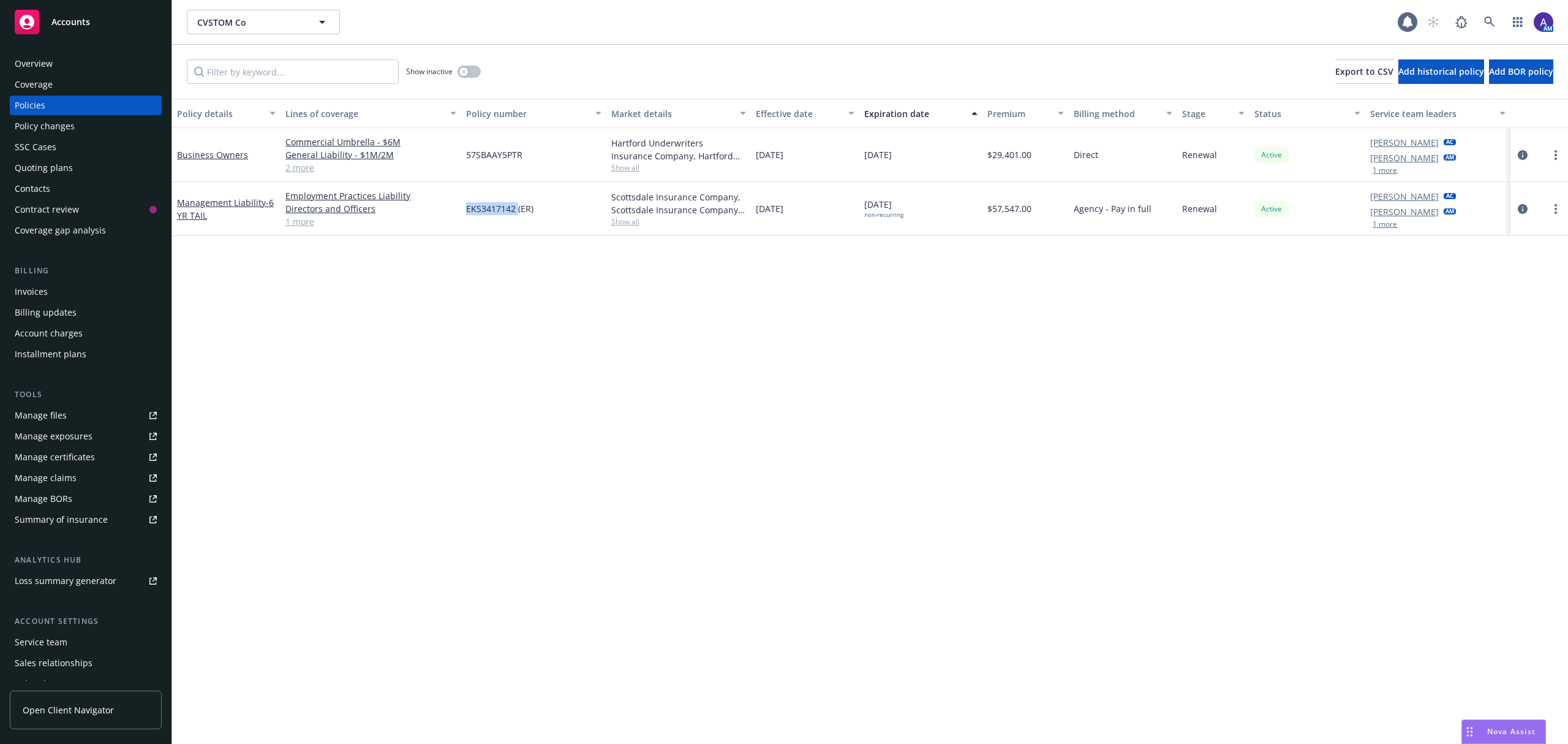
click at [52, 294] on div "Invoices" at bounding box center [86, 292] width 142 height 20
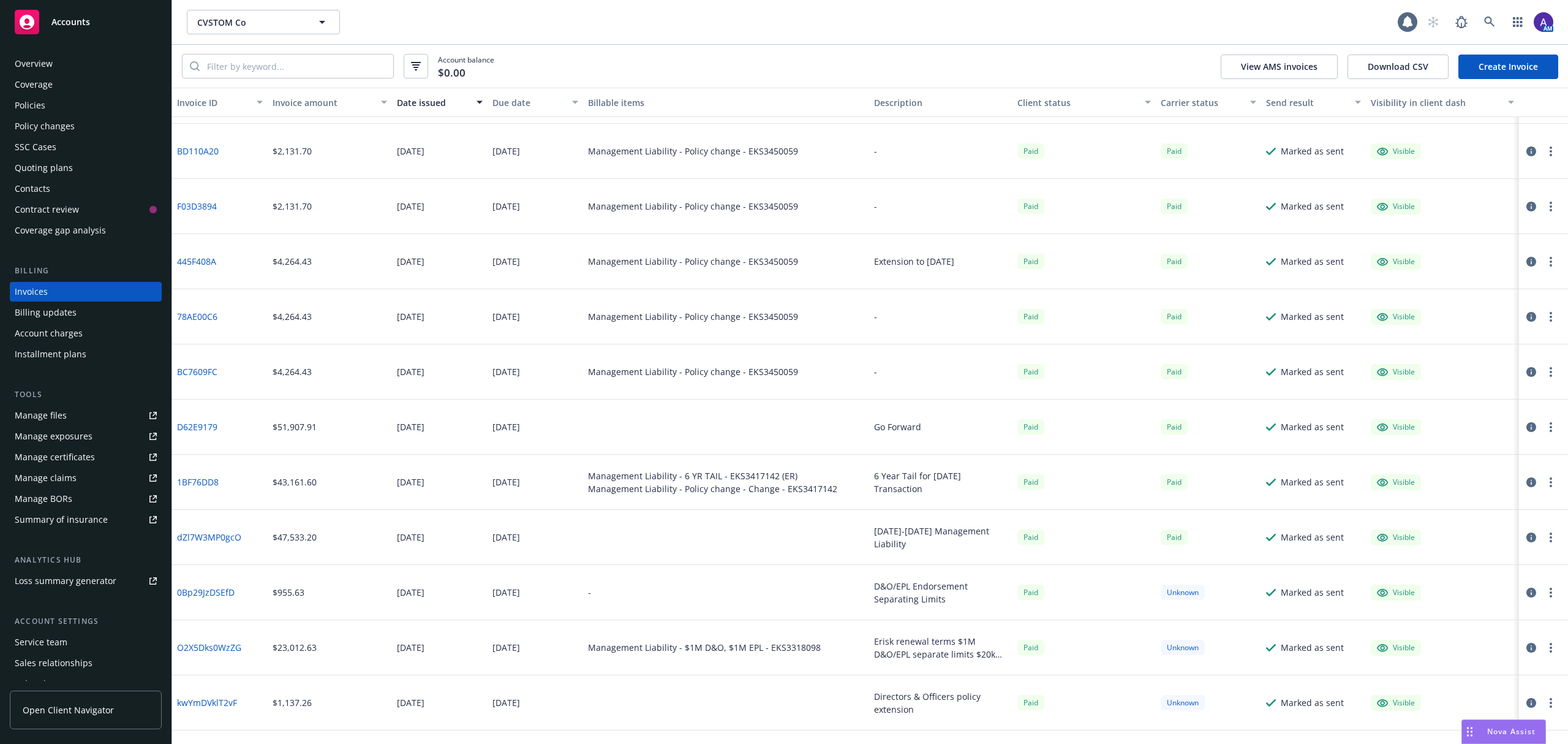
scroll to position [325, 0]
drag, startPoint x: 236, startPoint y: 428, endPoint x: 179, endPoint y: 422, distance: 57.3
click at [179, 422] on div "D62E9179" at bounding box center [220, 427] width 96 height 55
copy link "D62E9179"
click at [17, 112] on div "Policies" at bounding box center [30, 106] width 31 height 20
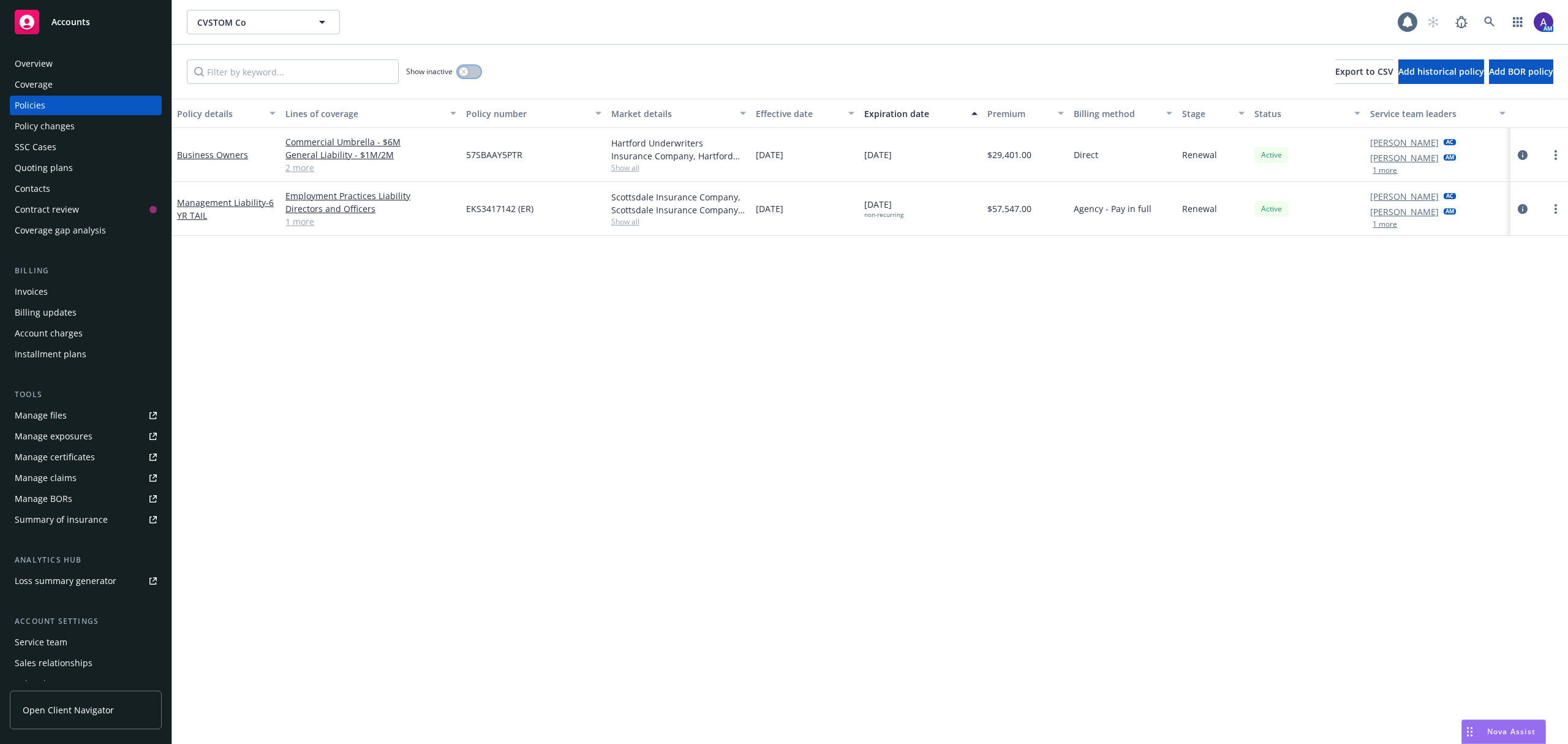
click at [466, 77] on button "button" at bounding box center [469, 71] width 23 height 12
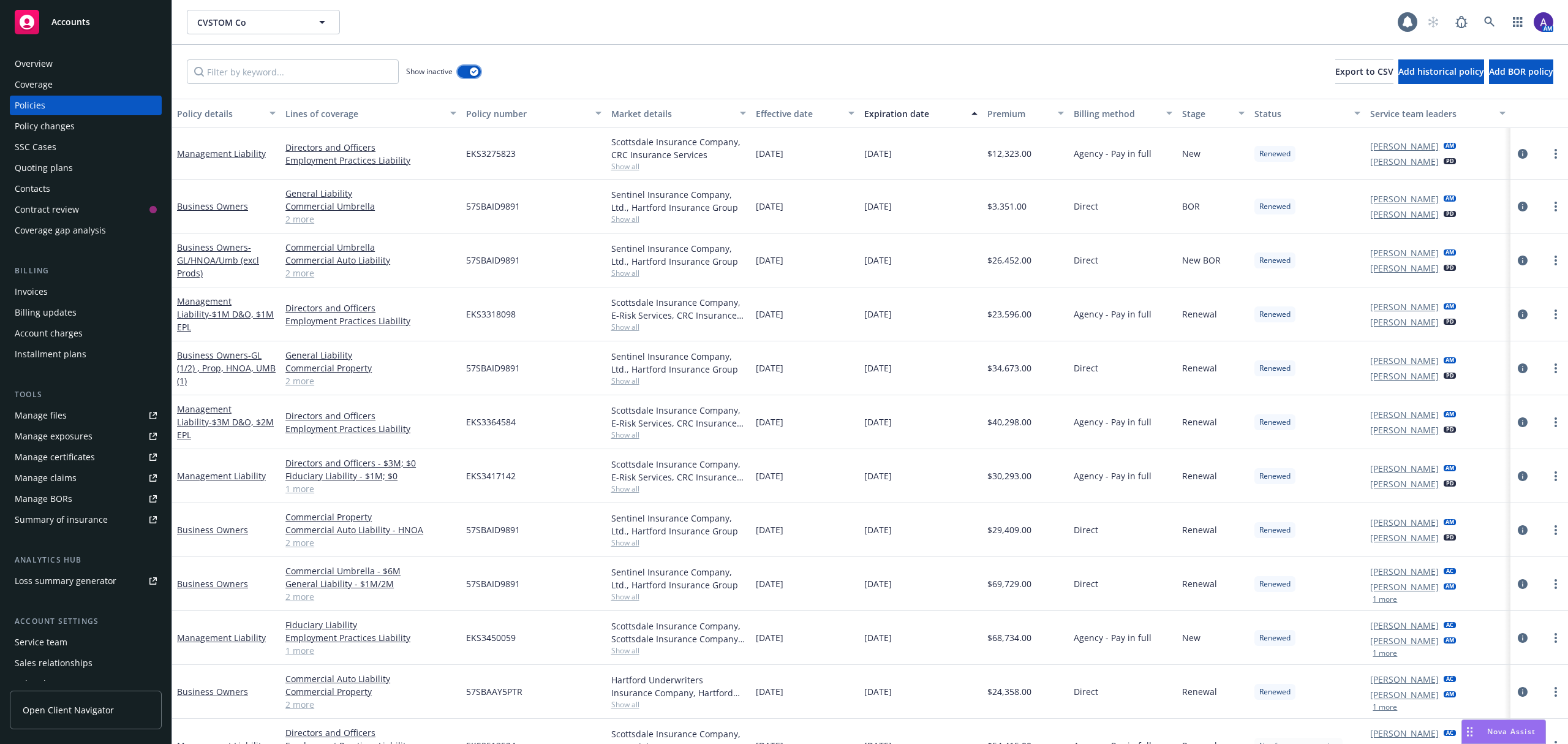
scroll to position [180, 0]
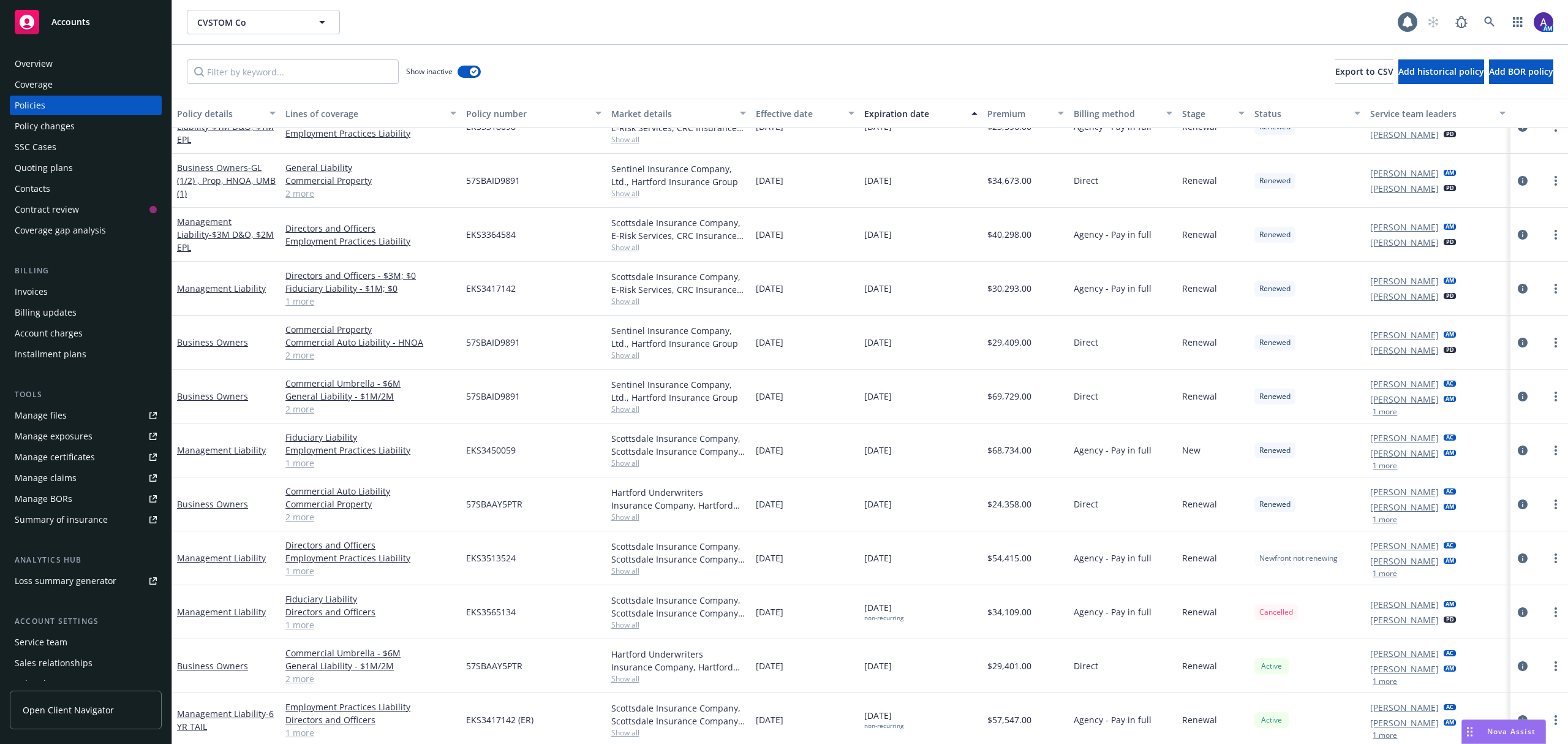
click at [498, 516] on span "EKS3565134" at bounding box center [491, 613] width 50 height 13
copy span "EKS3565134"
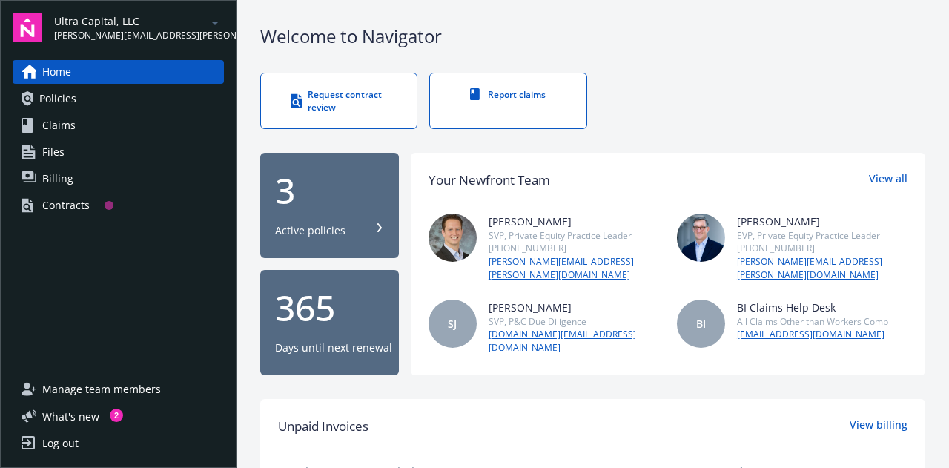
click at [94, 207] on link "Contracts" at bounding box center [118, 206] width 211 height 24
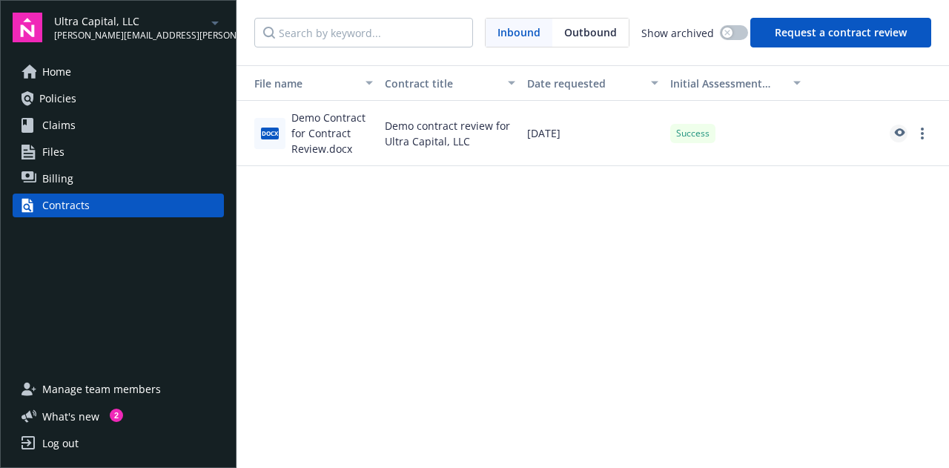
click at [902, 129] on icon "preview" at bounding box center [900, 132] width 10 height 8
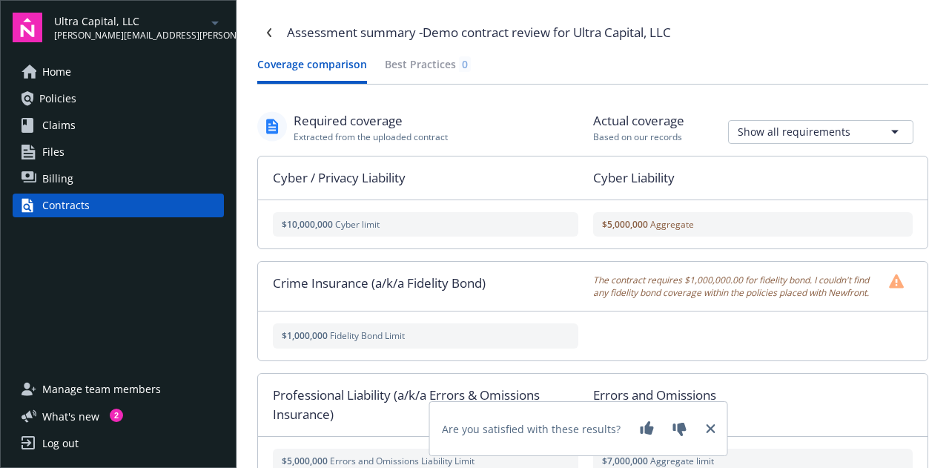
click at [52, 79] on span "Home" at bounding box center [56, 72] width 29 height 24
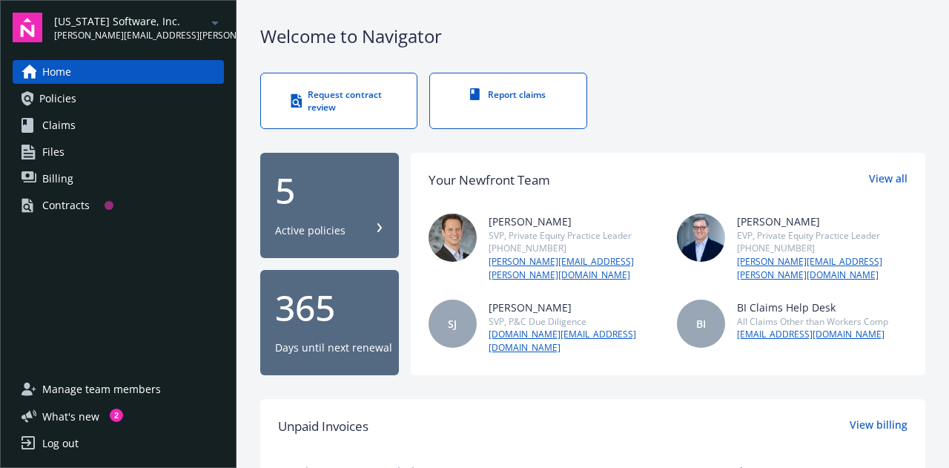
click at [66, 204] on div "Contracts" at bounding box center [65, 206] width 47 height 24
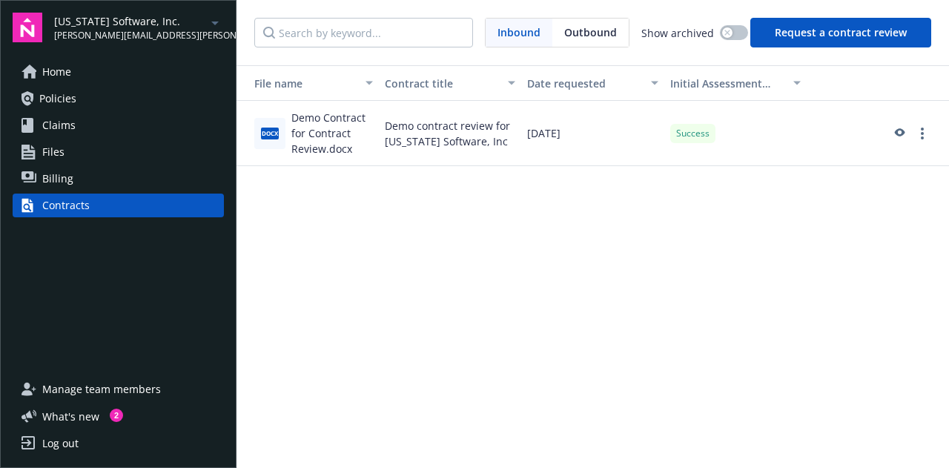
click at [60, 185] on span "Billing" at bounding box center [57, 179] width 31 height 24
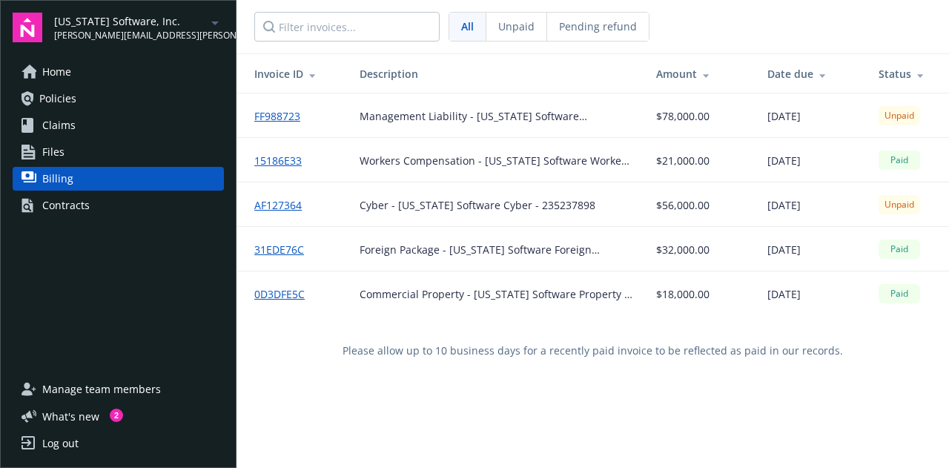
click at [83, 153] on link "Files" at bounding box center [118, 152] width 211 height 24
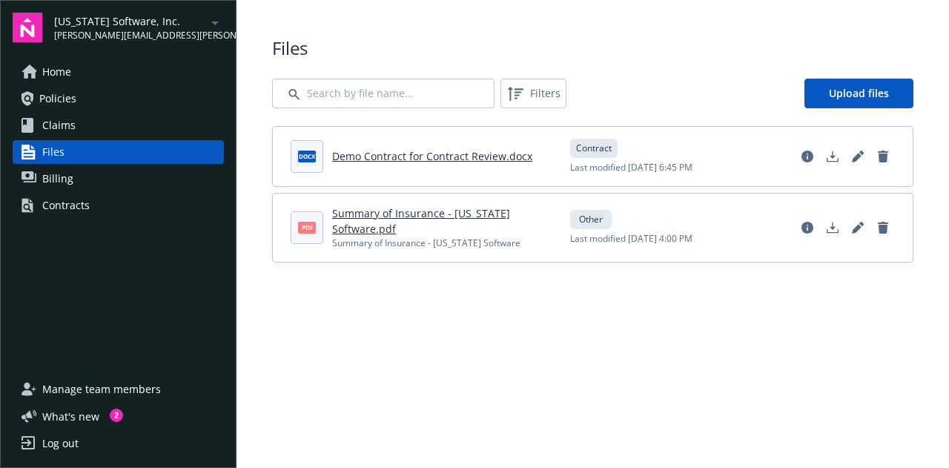
click at [76, 127] on link "Claims" at bounding box center [118, 125] width 211 height 24
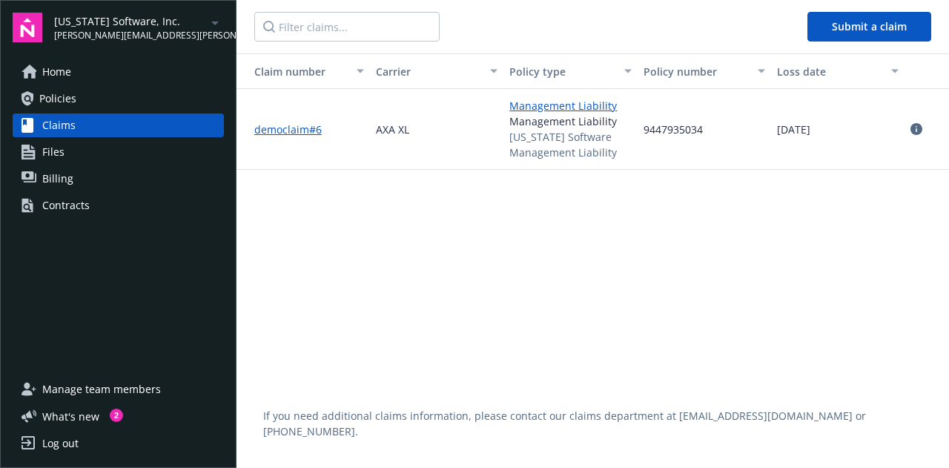
click at [79, 106] on link "Policies" at bounding box center [118, 99] width 211 height 24
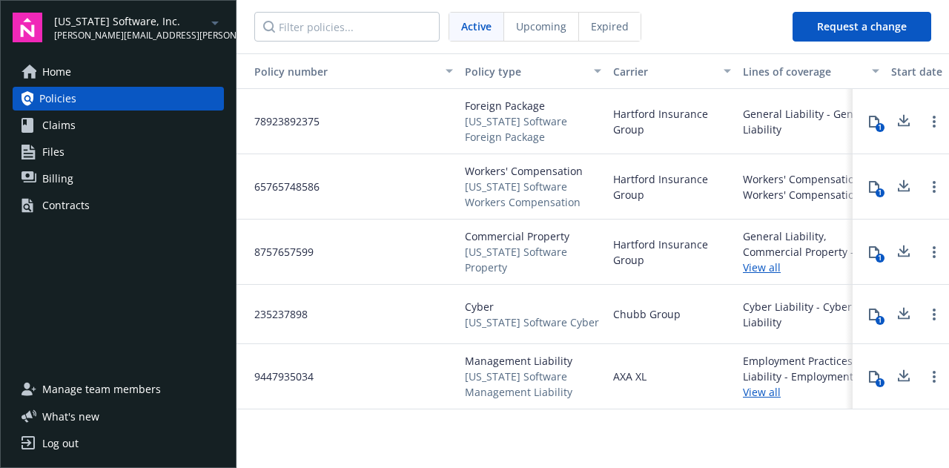
click at [79, 75] on link "Home" at bounding box center [118, 72] width 211 height 24
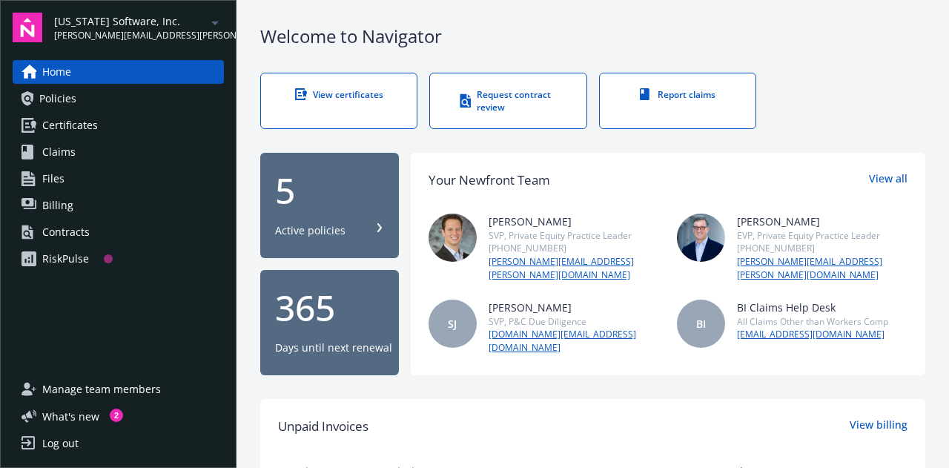
click at [47, 265] on div "RiskPulse" at bounding box center [65, 259] width 47 height 24
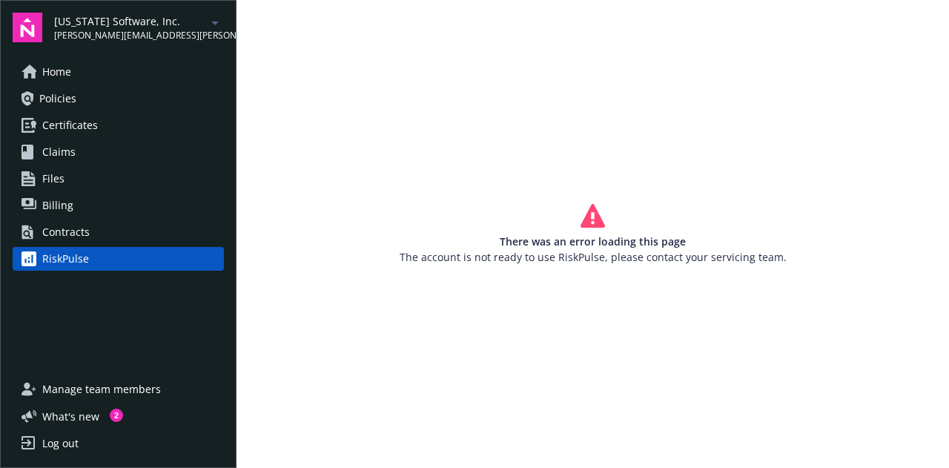
click at [55, 72] on span "Home" at bounding box center [56, 72] width 29 height 24
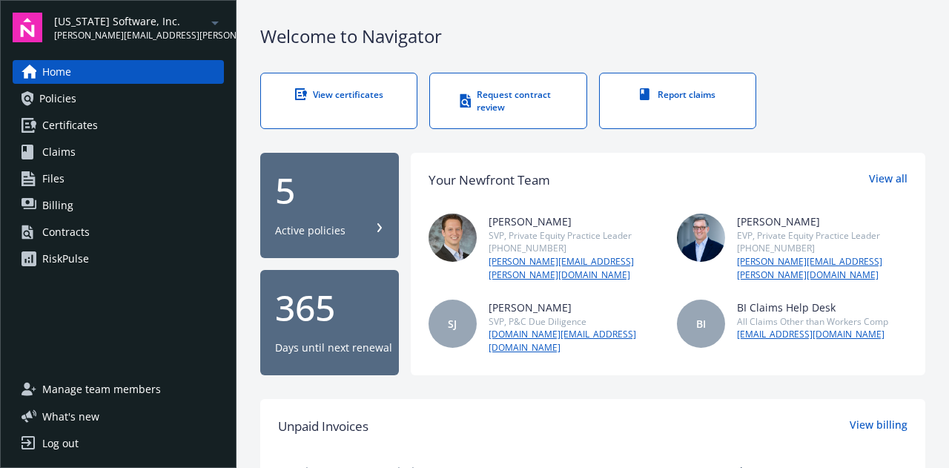
click at [74, 257] on div "RiskPulse" at bounding box center [65, 259] width 47 height 24
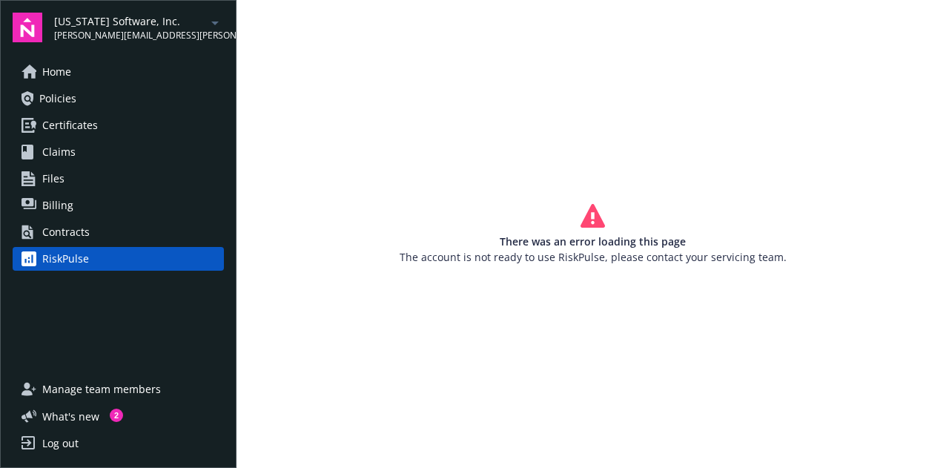
click at [67, 67] on span "Home" at bounding box center [56, 72] width 29 height 24
